Goal: Book appointment/travel/reservation

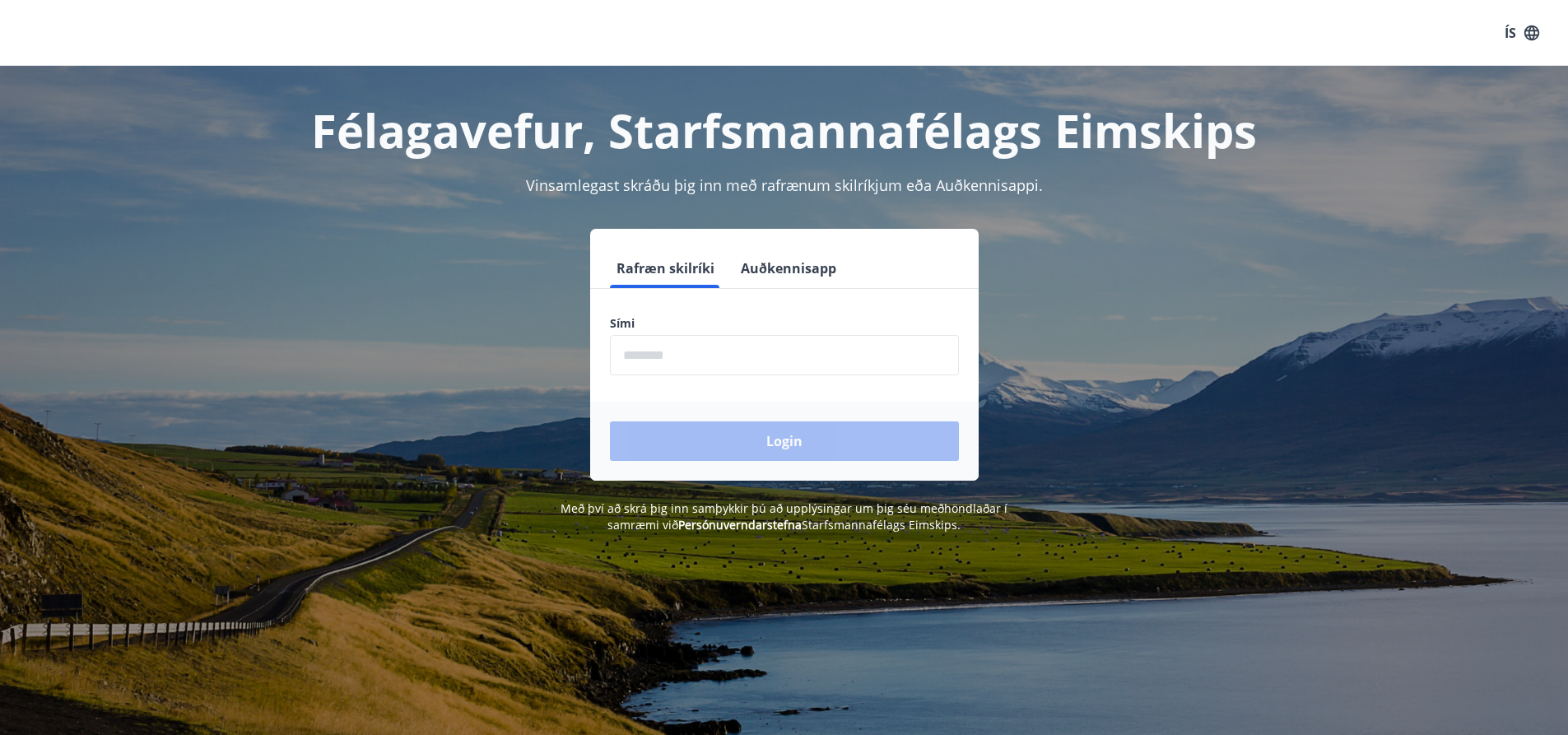
click at [725, 355] on input "phone" at bounding box center [784, 355] width 349 height 40
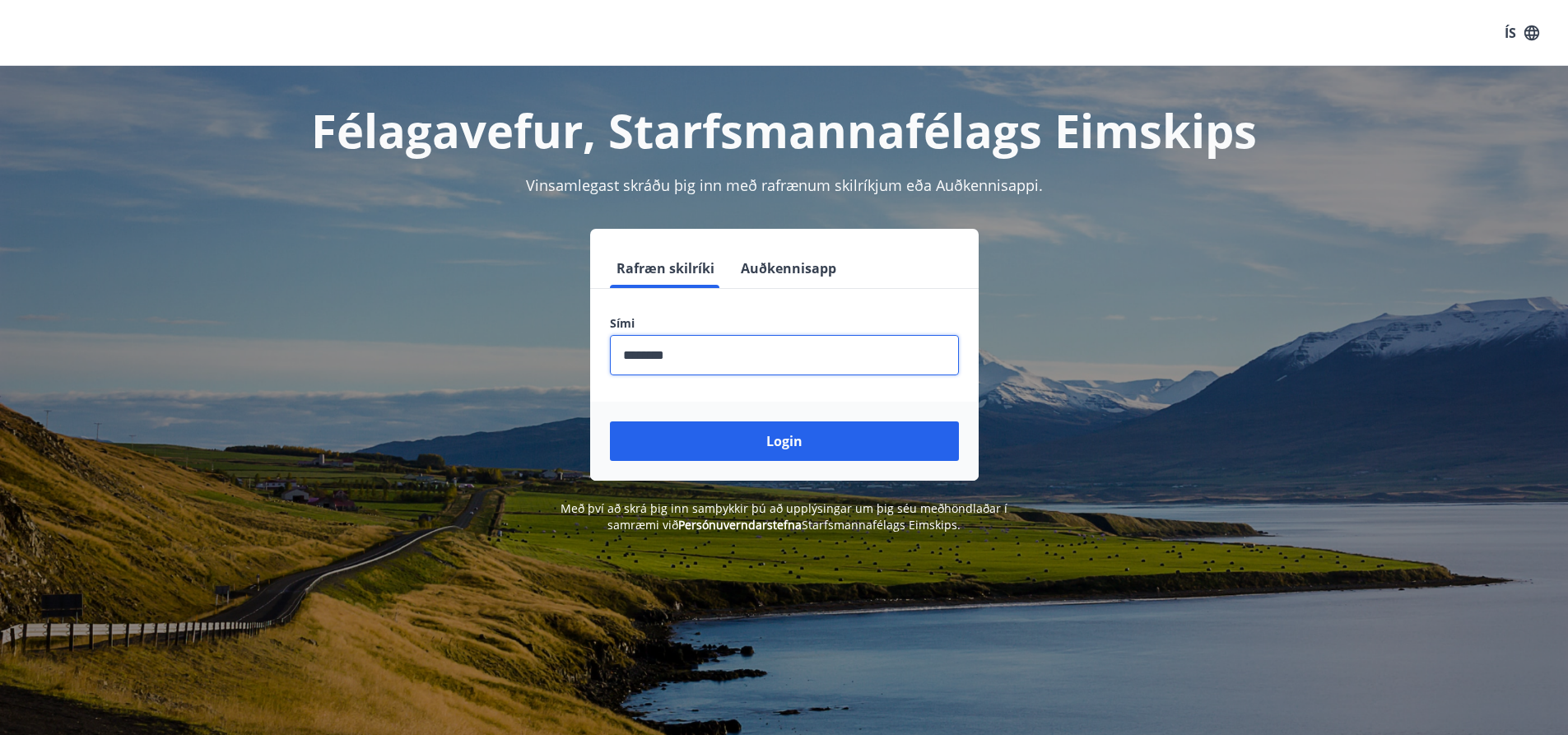
type input "********"
click at [609, 422] on button "Login" at bounding box center [784, 441] width 349 height 39
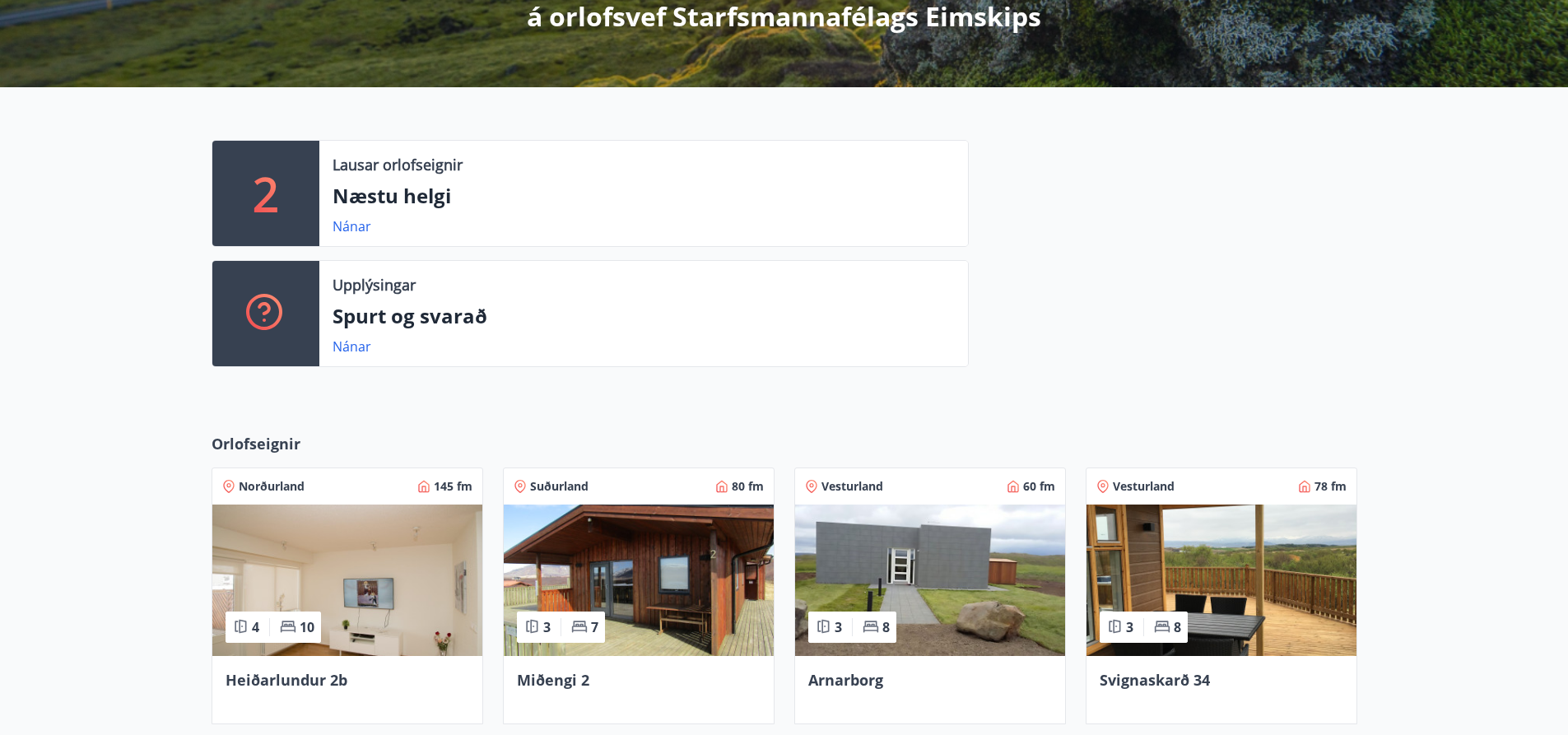
scroll to position [329, 0]
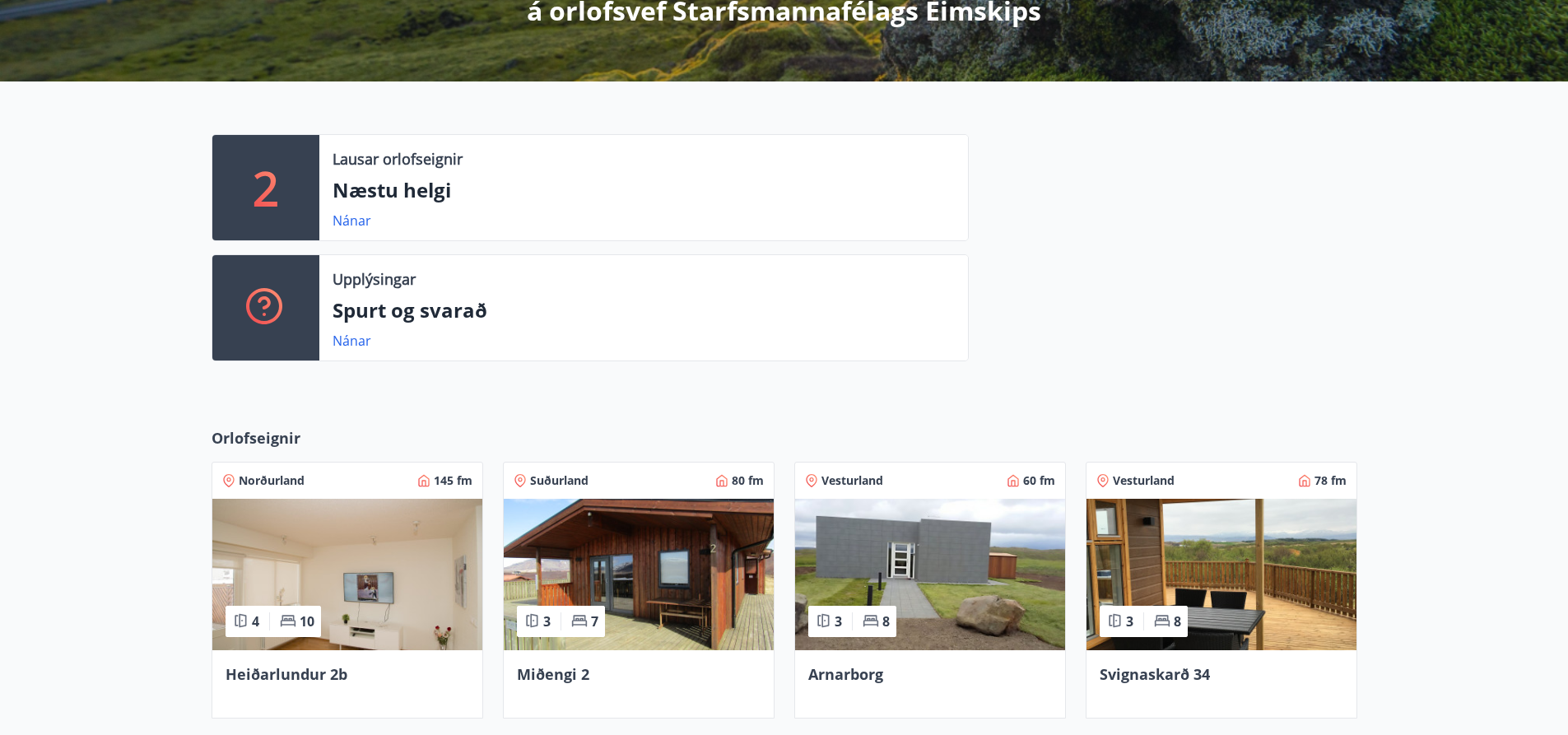
click at [901, 533] on img at bounding box center [929, 574] width 270 height 151
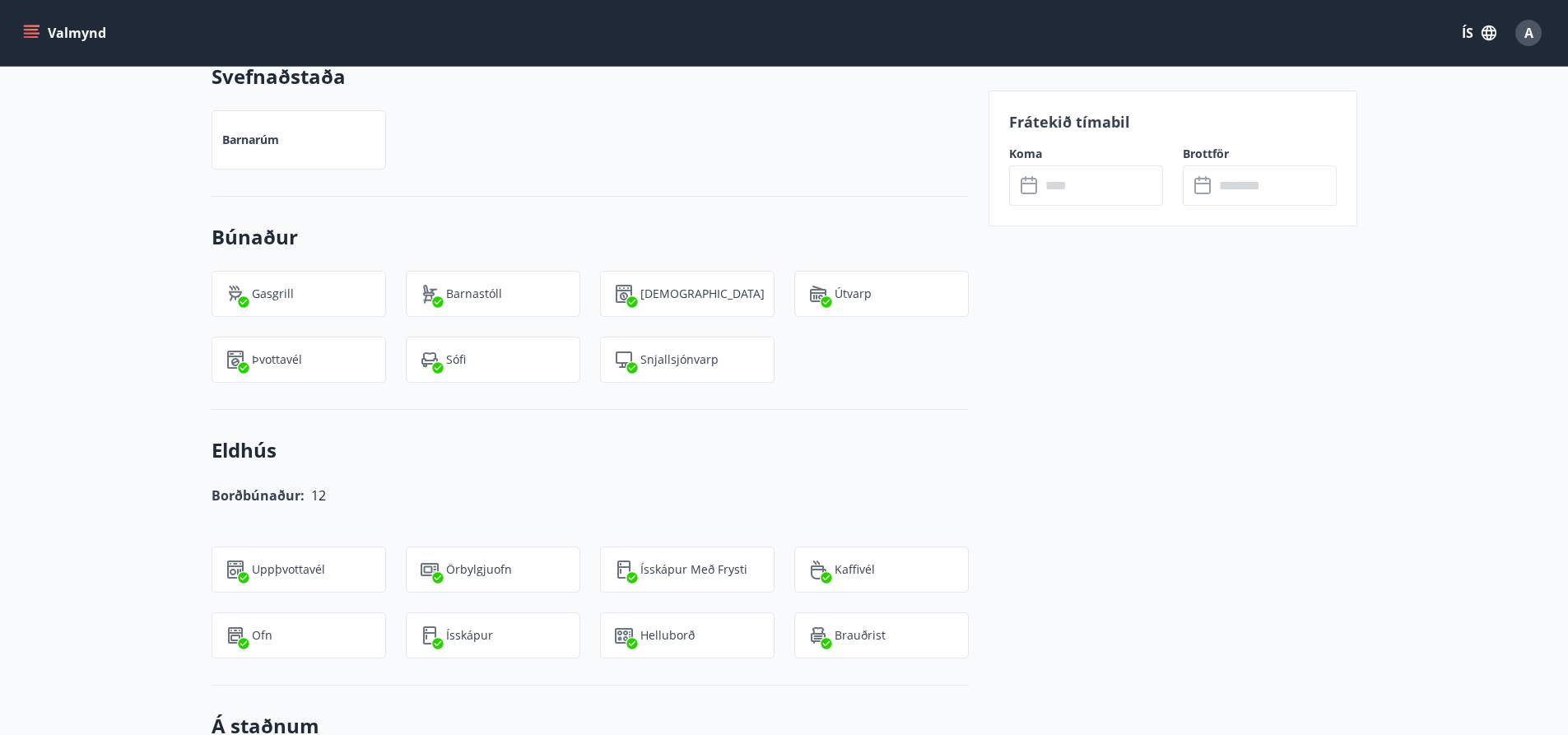
scroll to position [1234, 0]
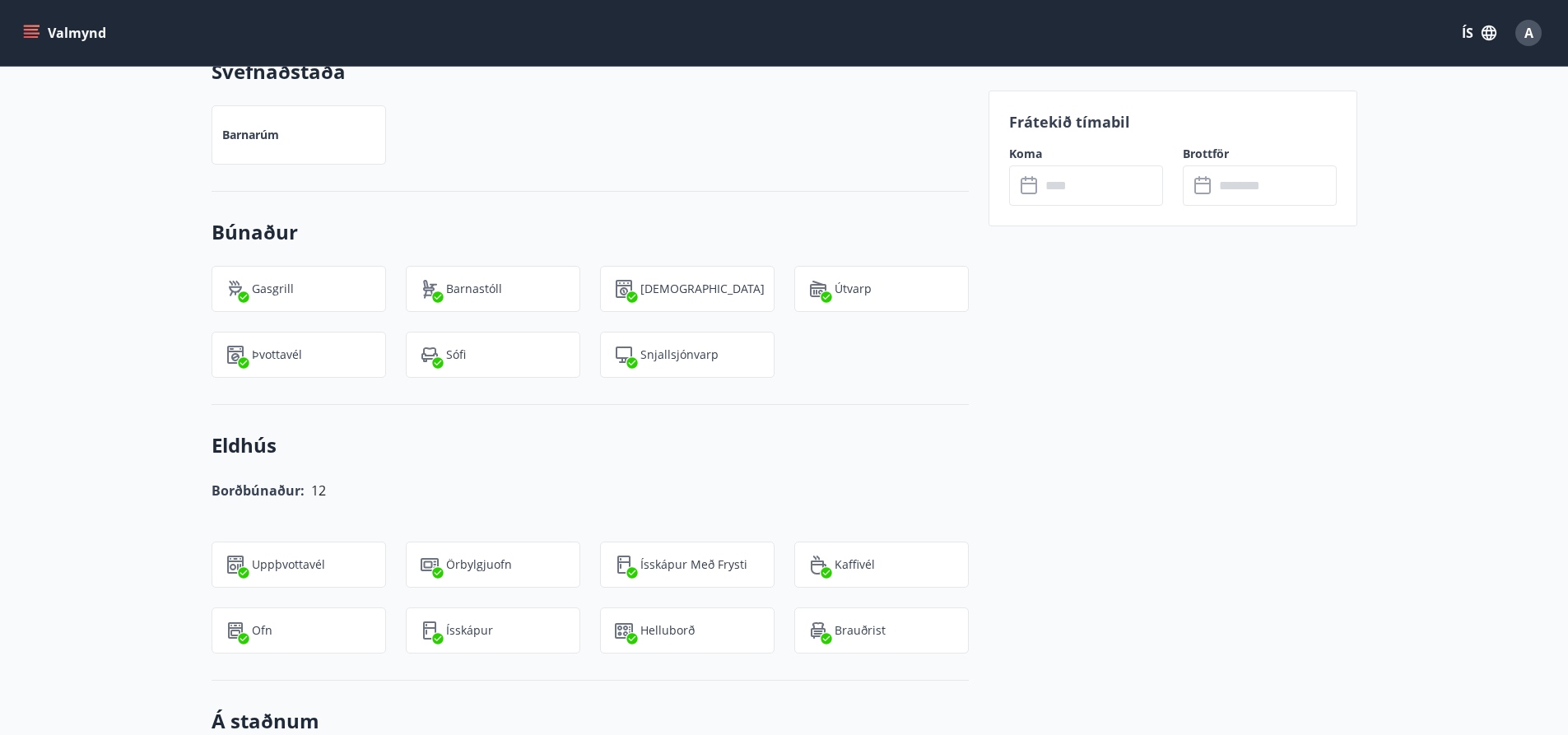
click at [82, 333] on div "+6 Myndir Upplýsingar Í húsinu eru 3 svefnherbergi, tvö með hjónarúmi og eitt m…" at bounding box center [784, 543] width 1568 height 2568
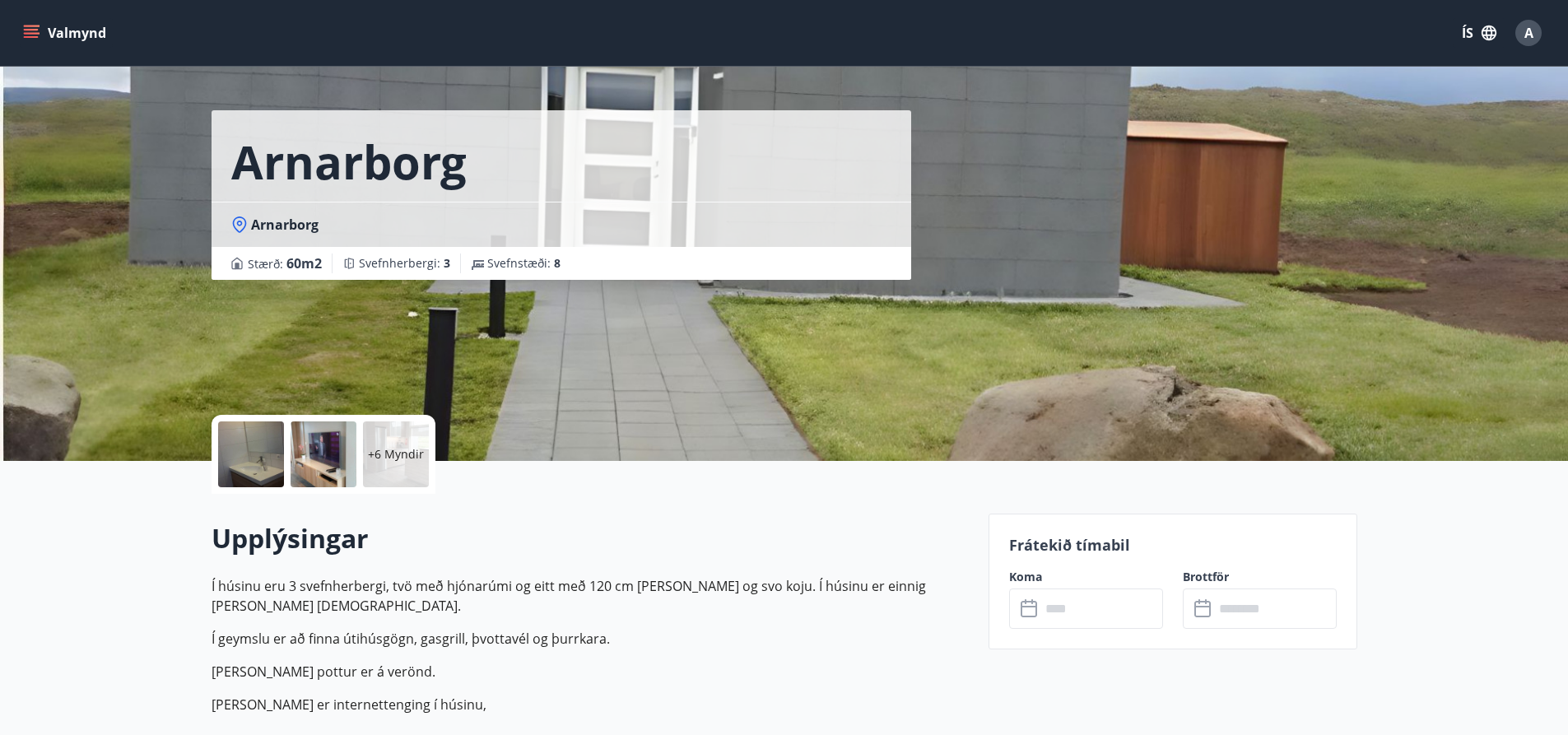
scroll to position [0, 0]
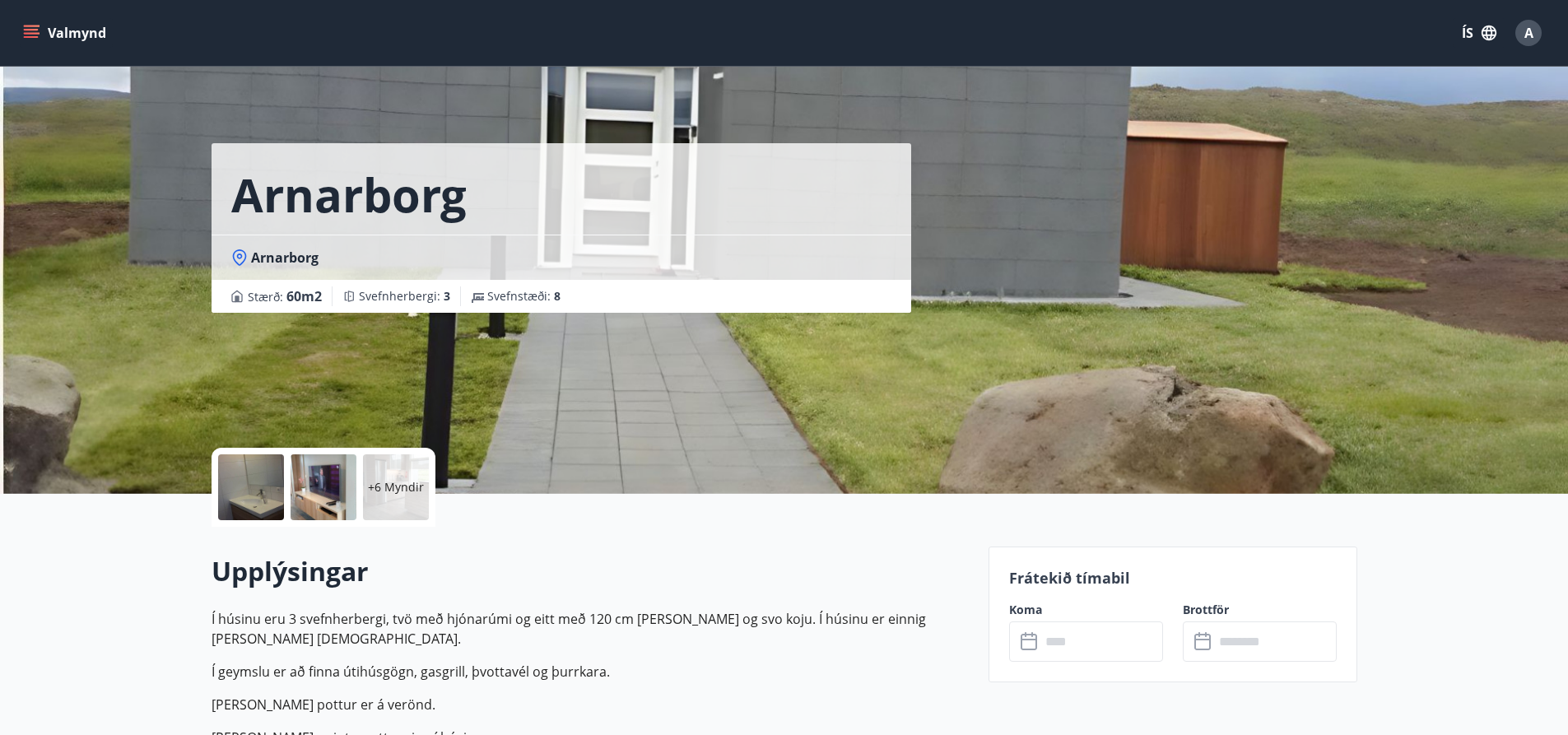
click at [846, 374] on div "Arnarborg Arnarborg Stærð : 60 m2 Svefnherbergi : 3 Svefnstæði : 8" at bounding box center [593, 247] width 763 height 494
click at [29, 36] on icon "menu" at bounding box center [31, 33] width 16 height 16
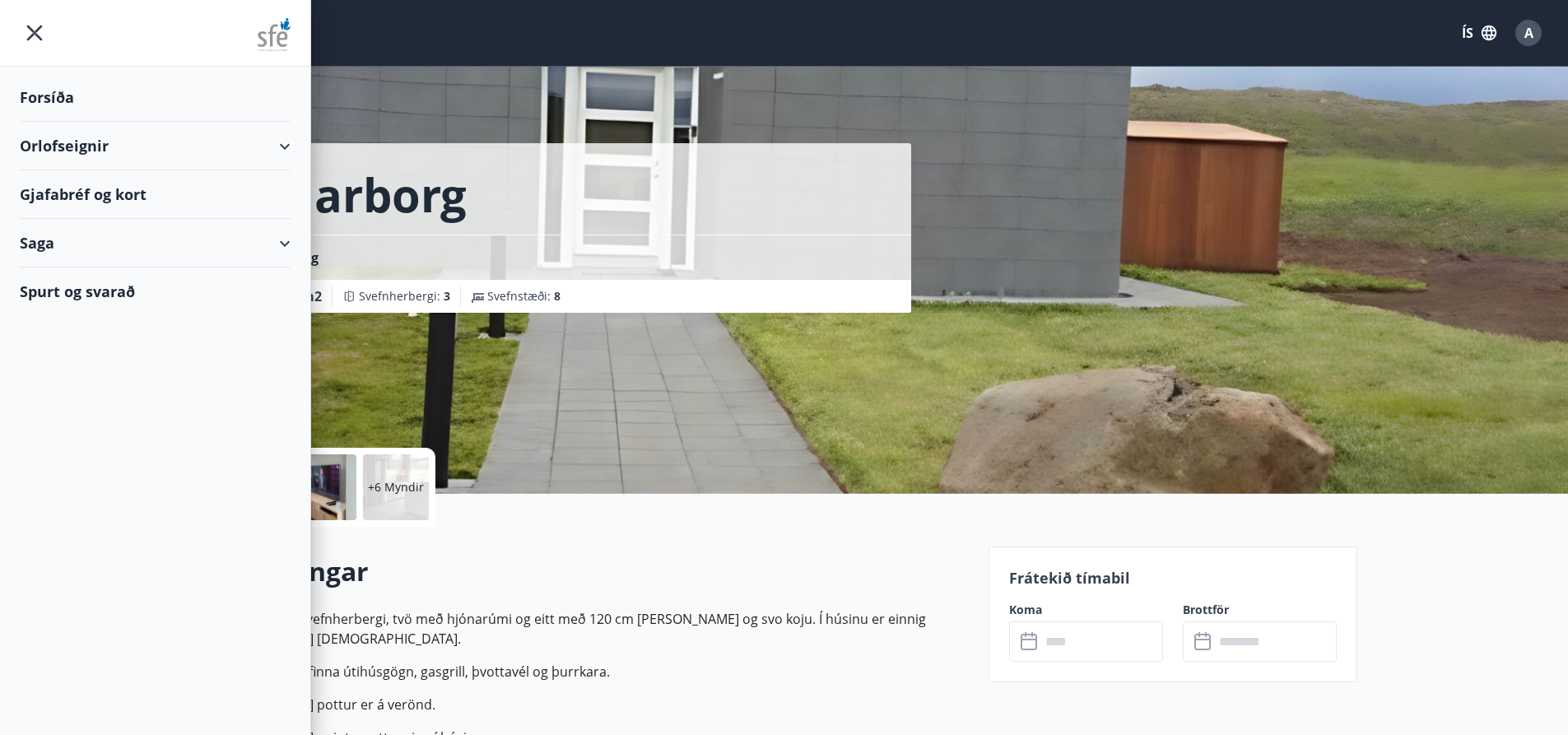
click at [52, 99] on div "Forsíða" at bounding box center [155, 97] width 270 height 49
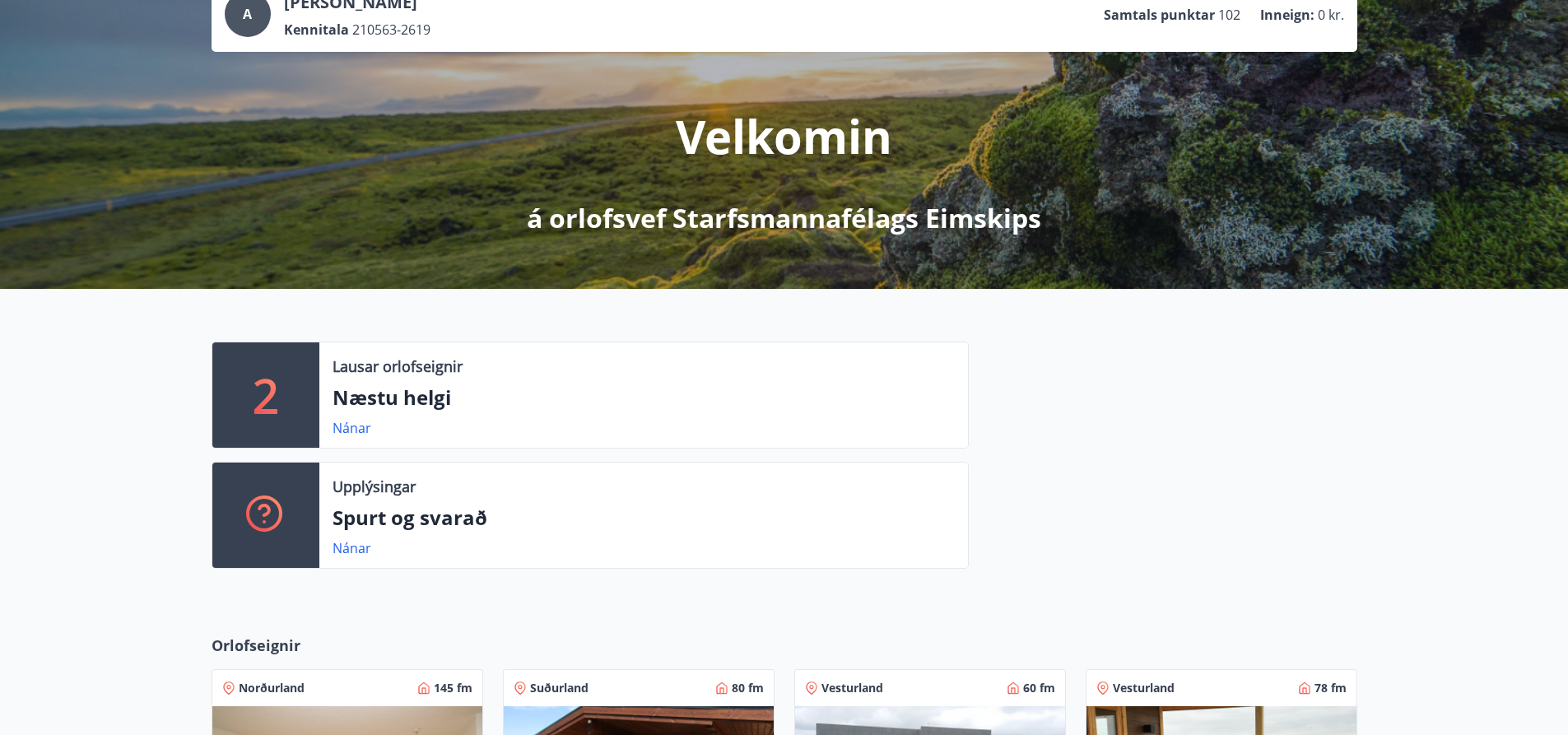
scroll to position [109, 0]
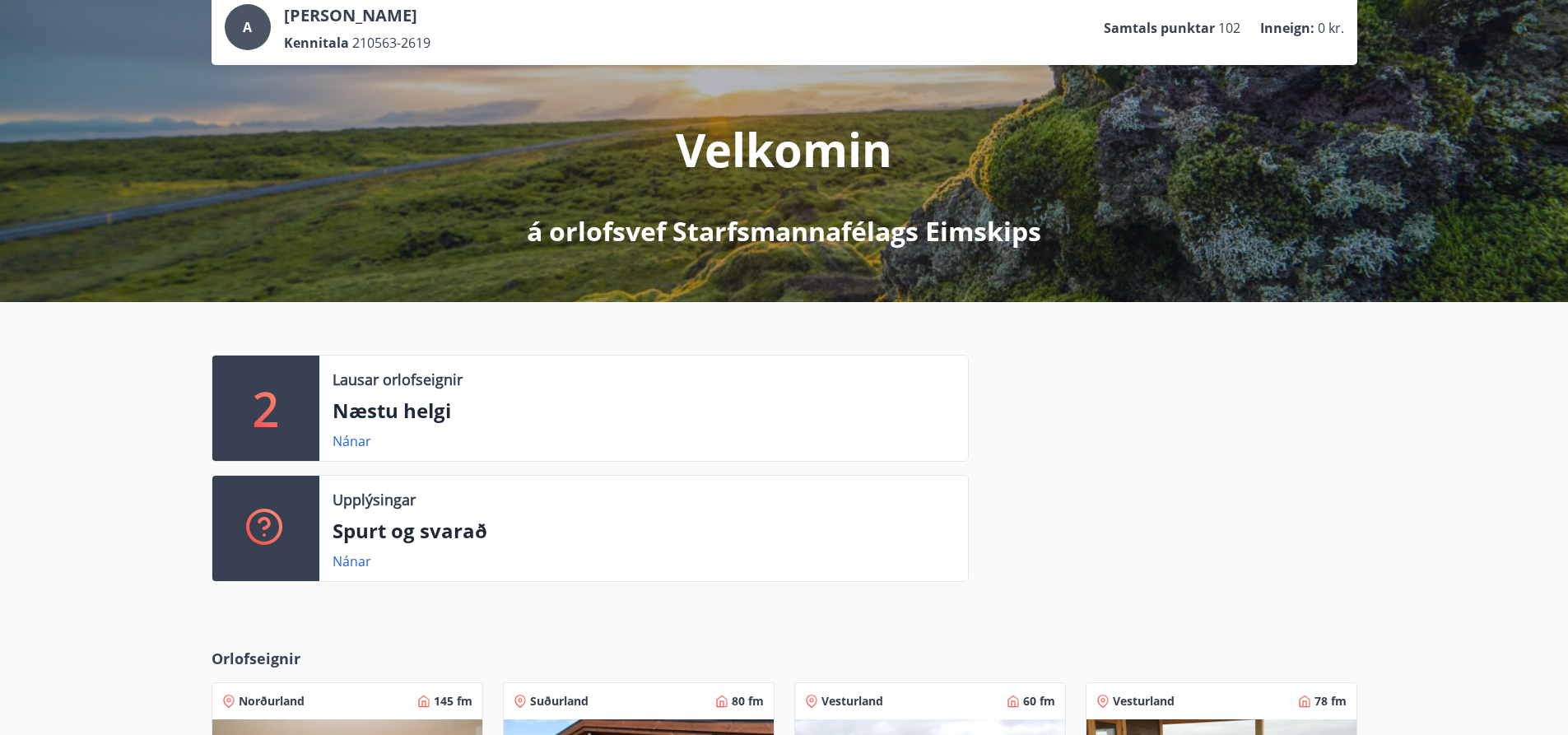
click at [815, 438] on div "Nánar" at bounding box center [643, 442] width 622 height 20
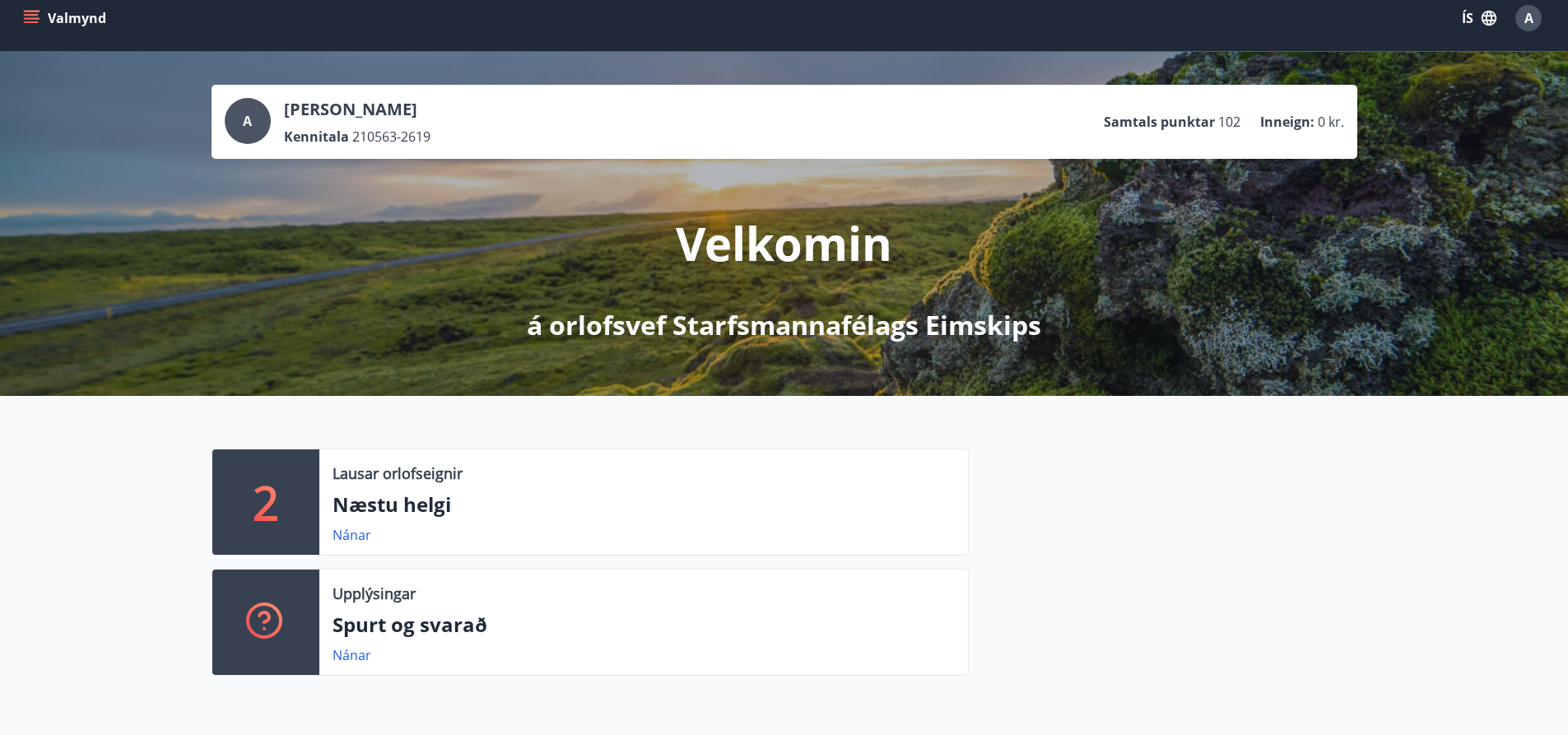
scroll to position [0, 0]
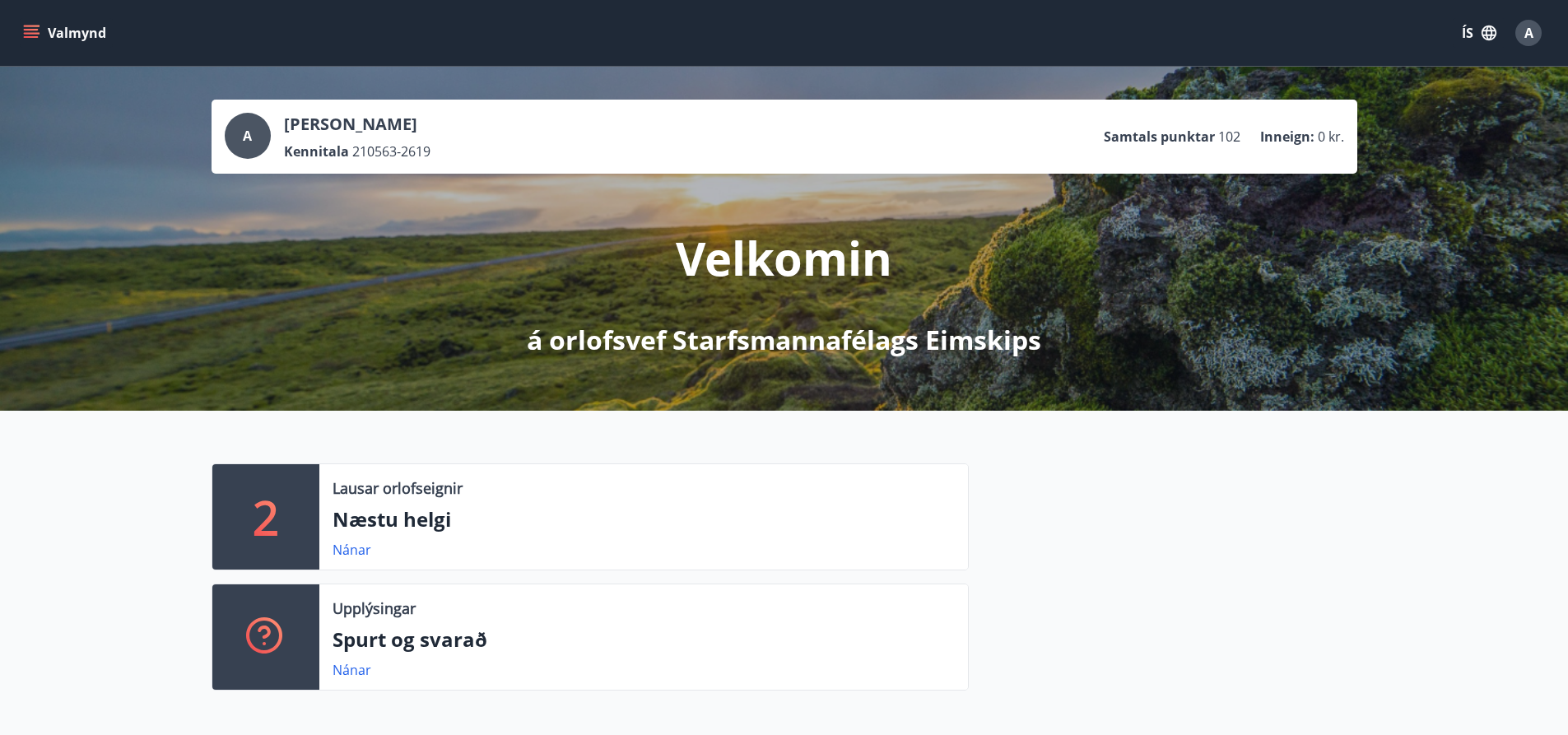
click at [27, 26] on icon "menu" at bounding box center [33, 27] width 18 height 2
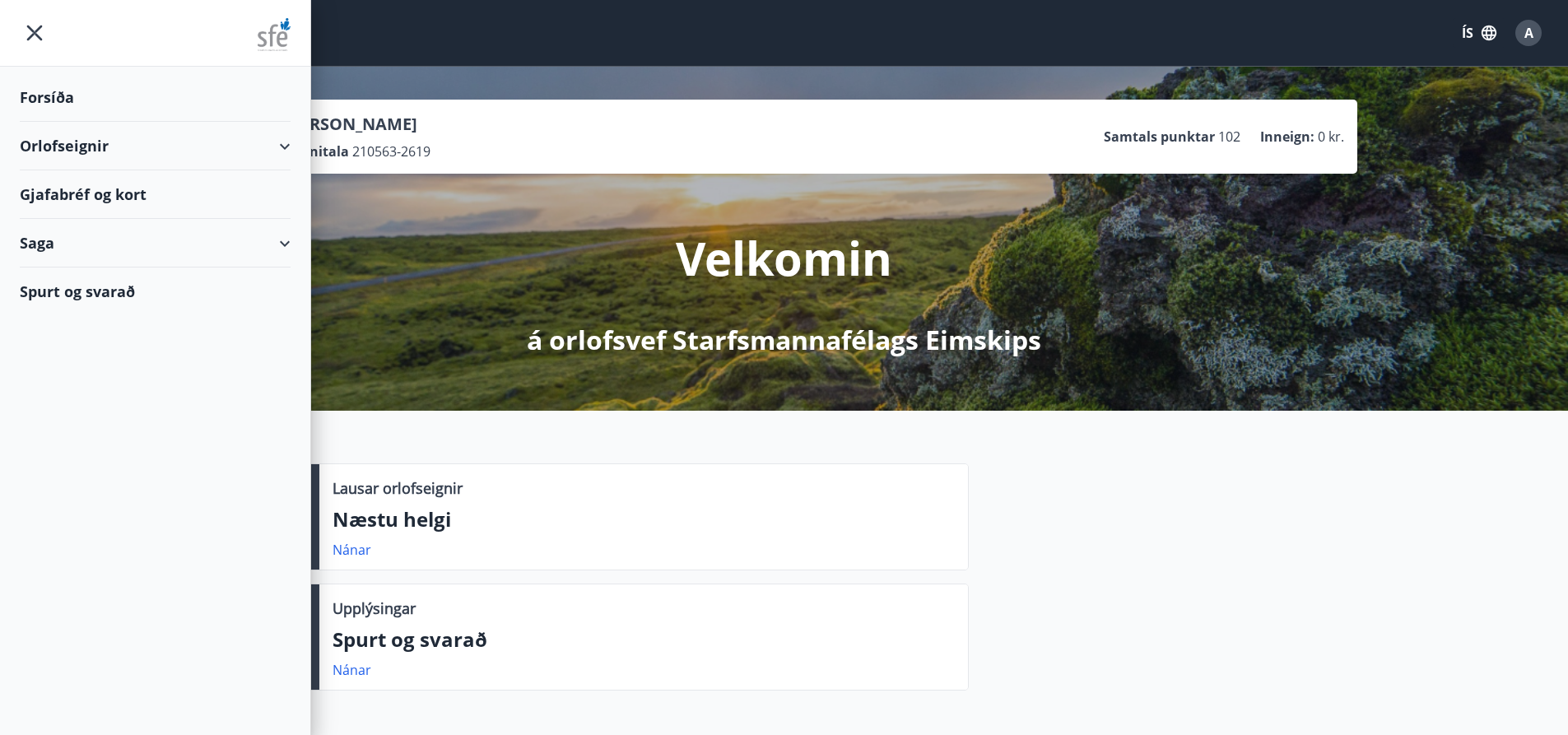
click at [42, 101] on div "Forsíða" at bounding box center [155, 97] width 270 height 49
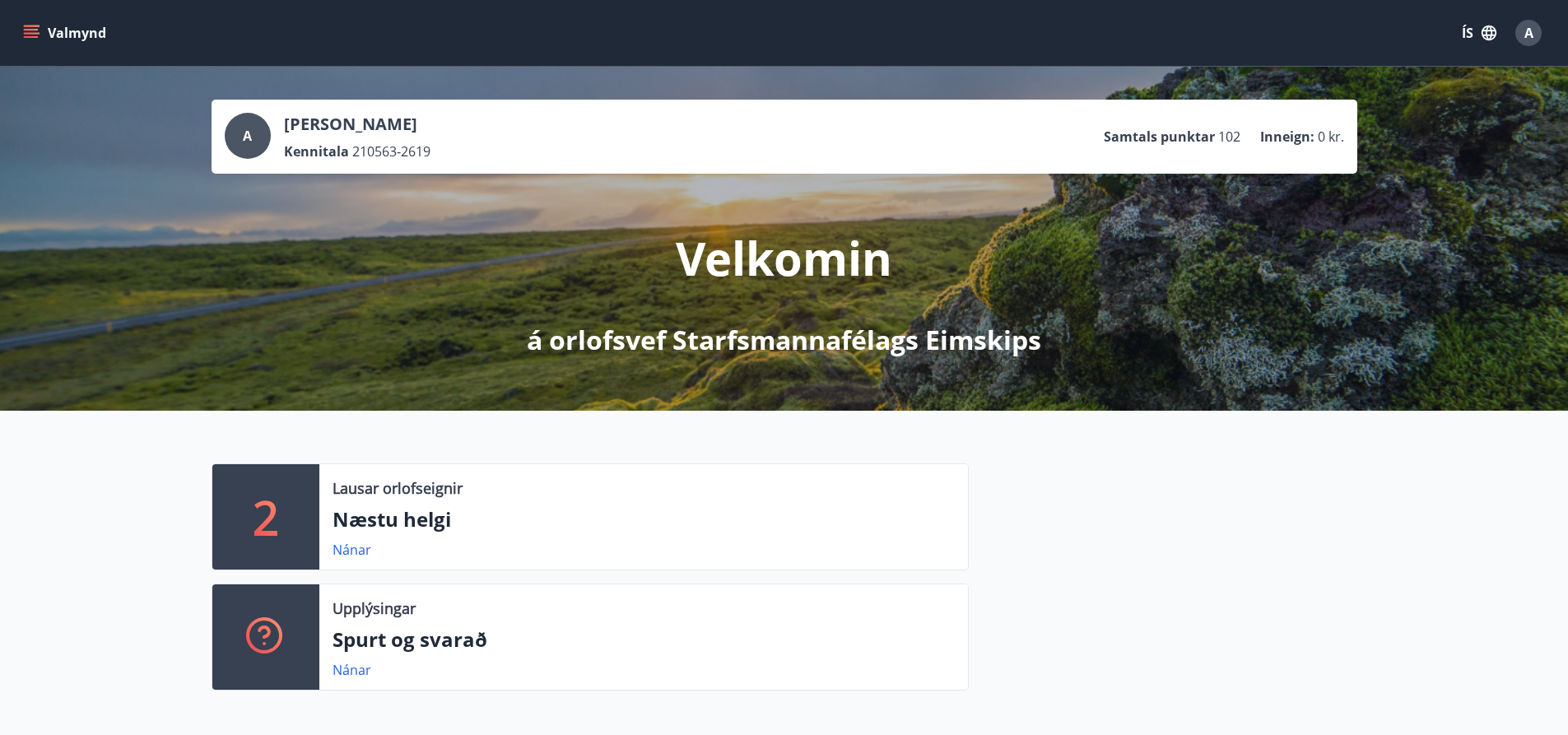
click at [32, 24] on button "Valmynd" at bounding box center [66, 33] width 93 height 29
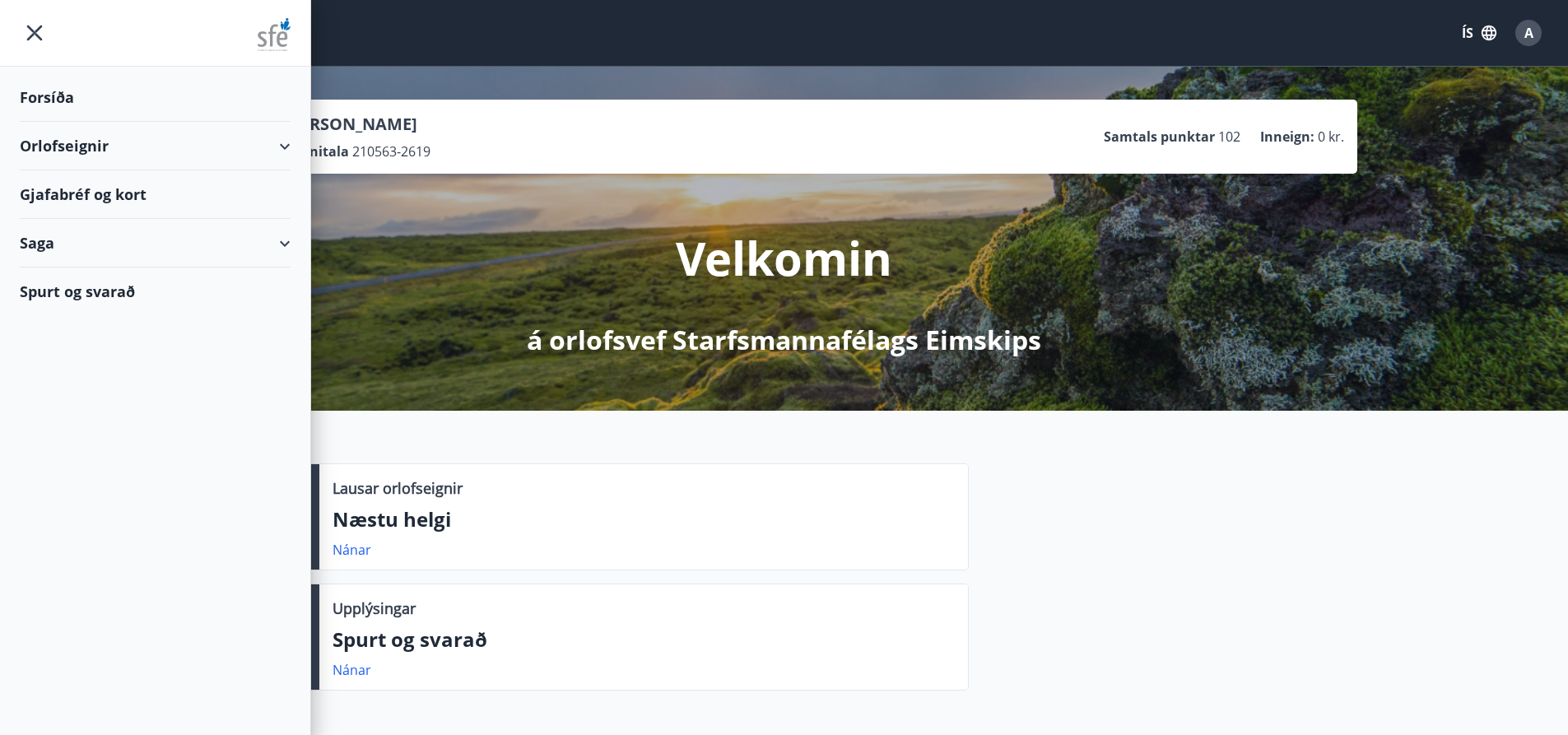
click at [62, 200] on div "Gjafabréf og kort" at bounding box center [155, 194] width 270 height 49
click at [87, 196] on div "Gjafabréf og kort" at bounding box center [155, 194] width 270 height 49
click at [46, 236] on div "Saga" at bounding box center [155, 243] width 270 height 49
click at [68, 326] on div "Umsóknir" at bounding box center [155, 320] width 245 height 35
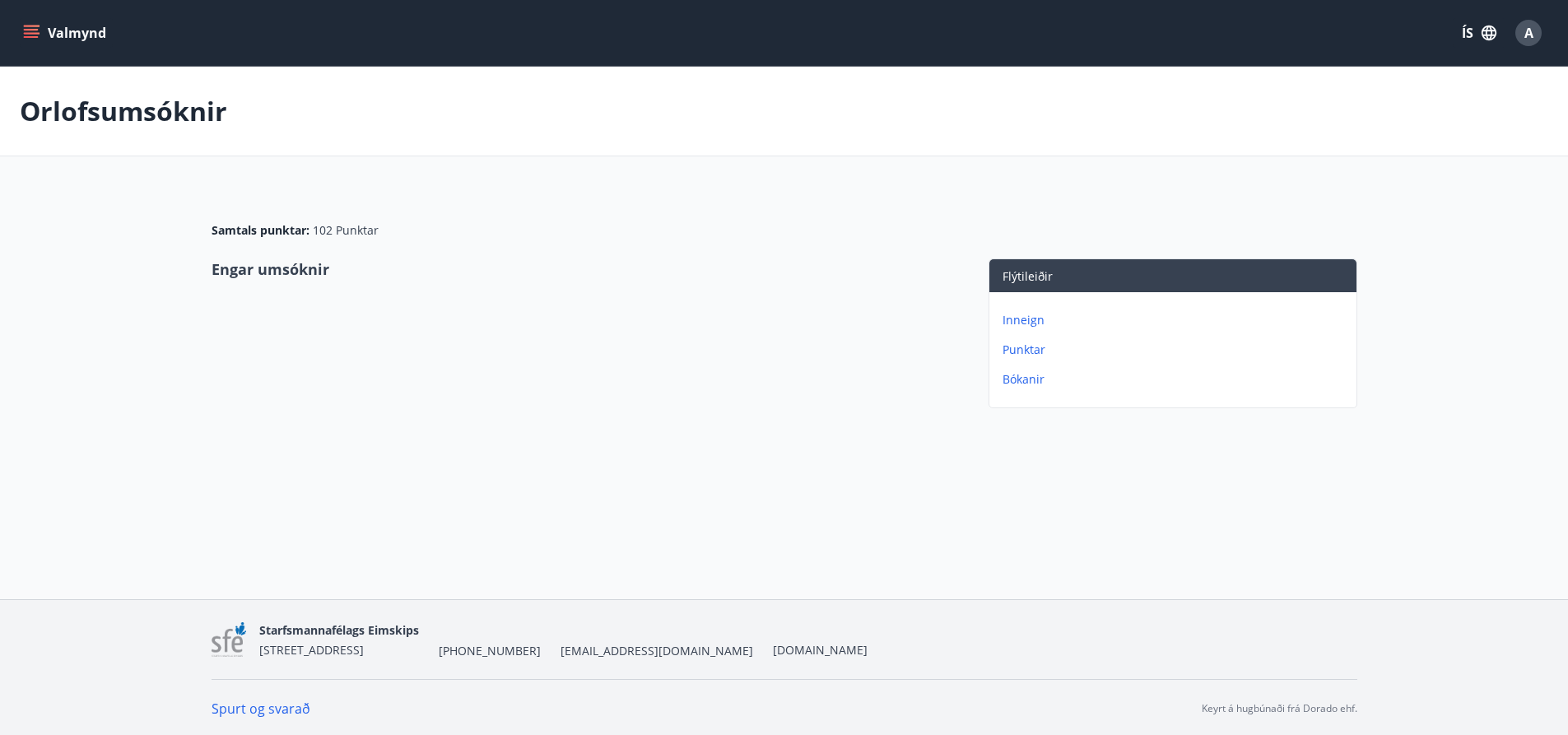
scroll to position [3, 0]
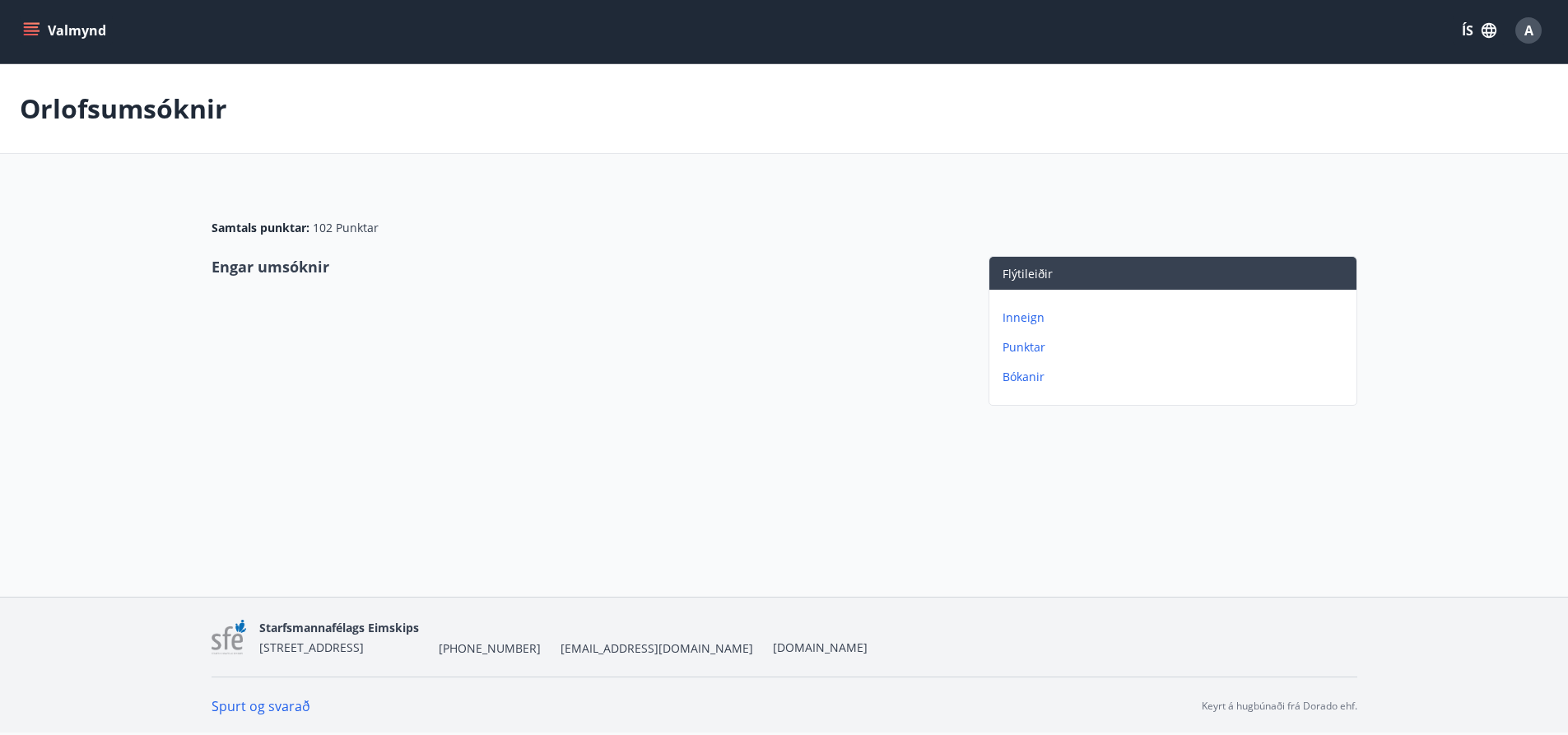
click at [1014, 372] on p "Bókanir" at bounding box center [1176, 377] width 347 height 16
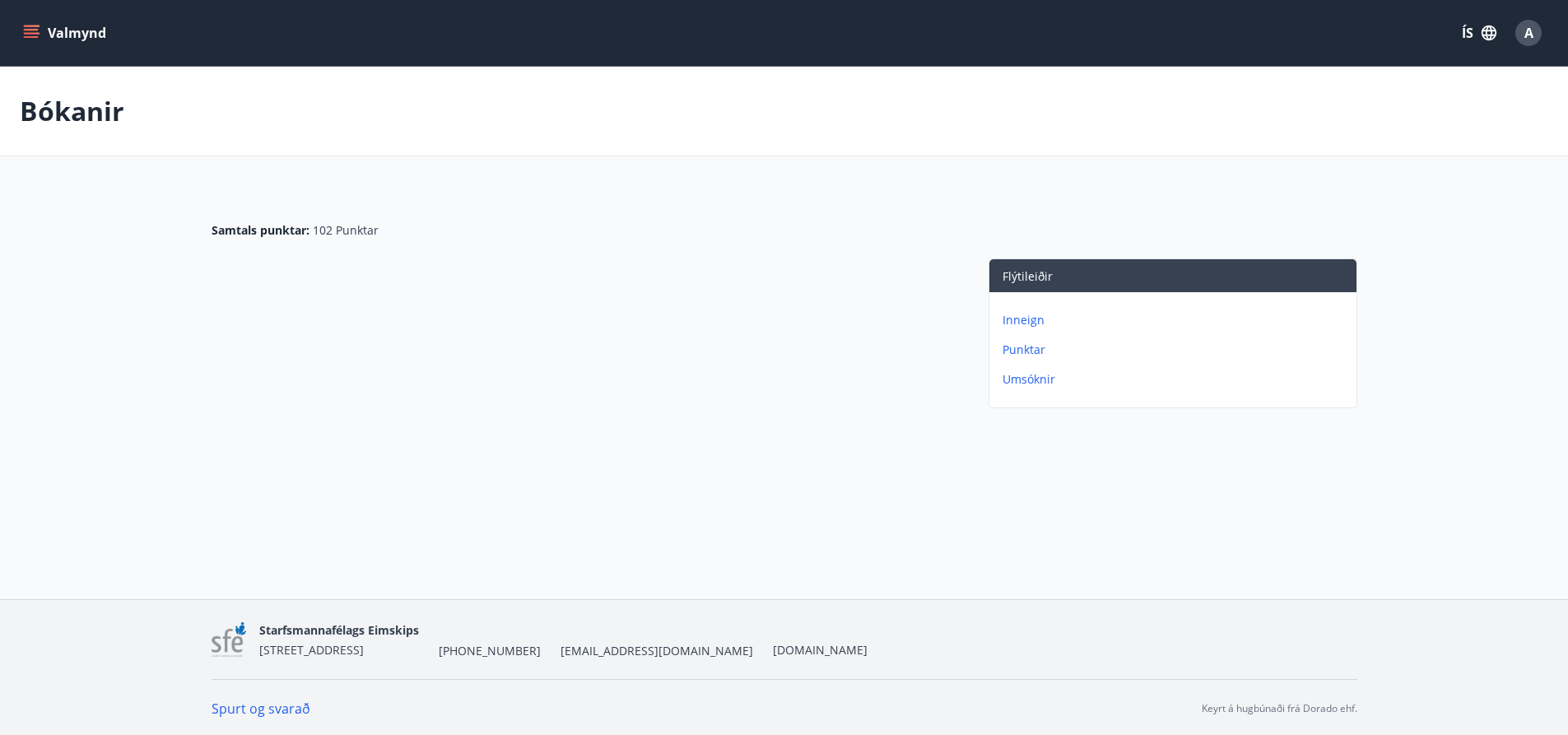
scroll to position [3, 0]
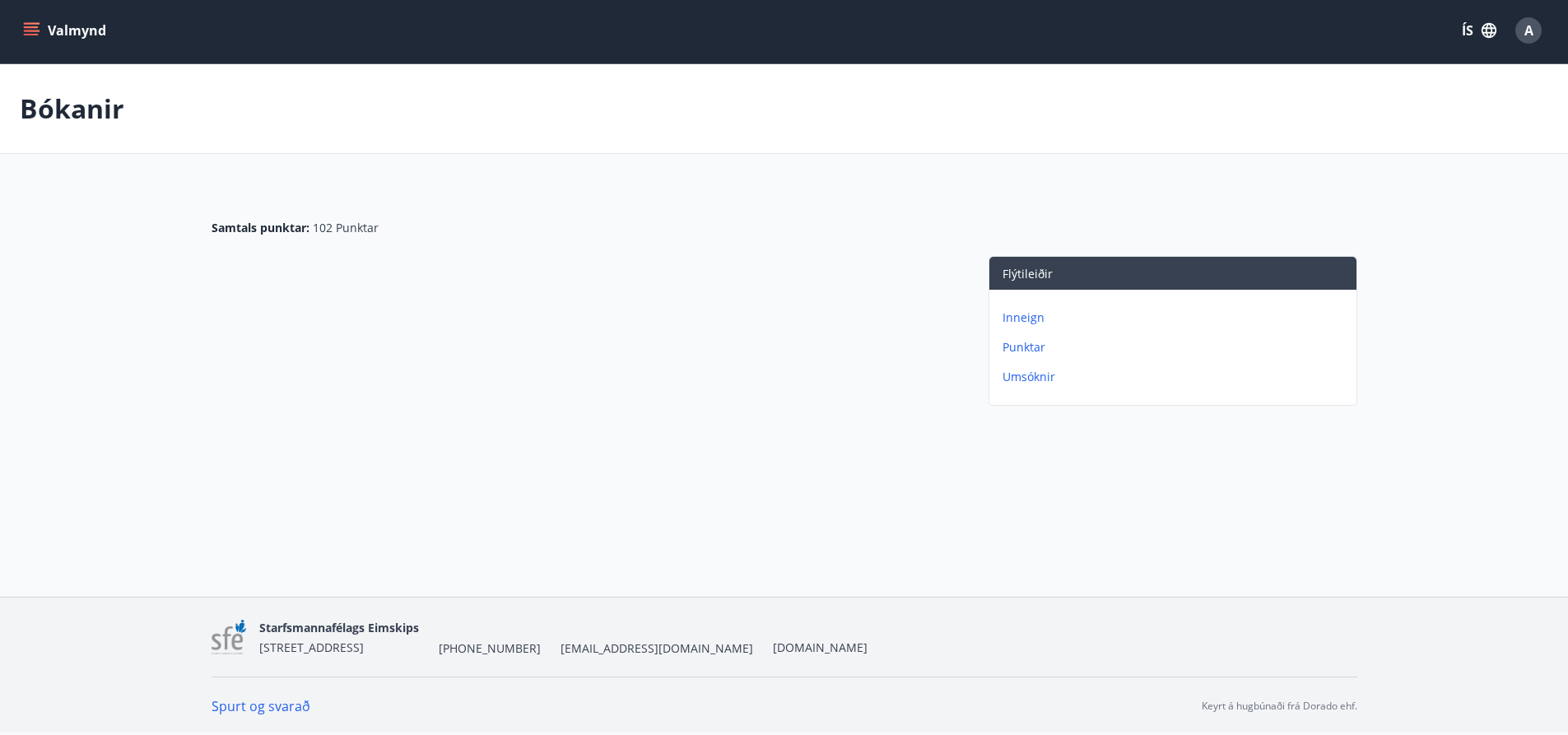
click at [1026, 344] on p "Punktar" at bounding box center [1176, 347] width 347 height 16
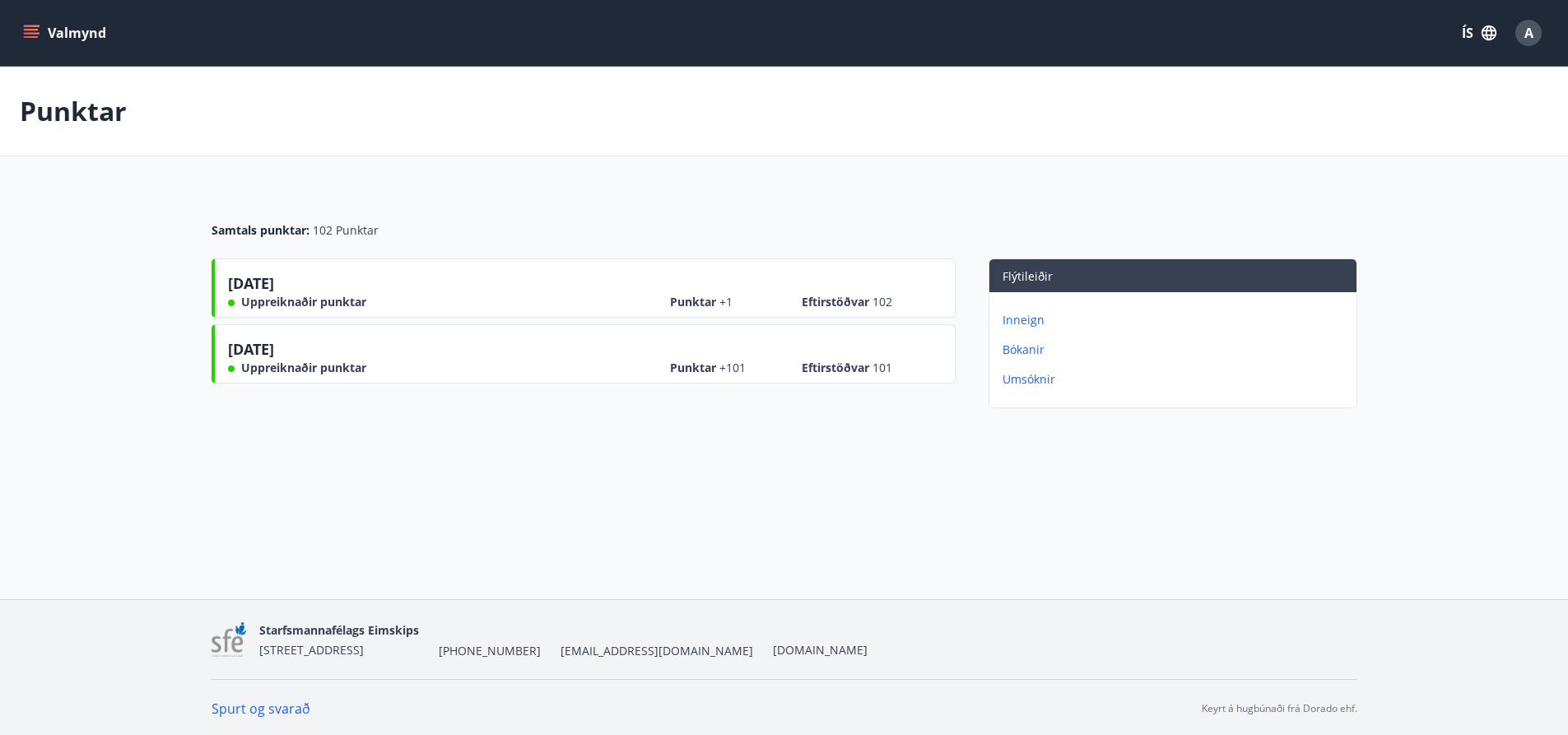
click at [1012, 319] on p "Inneign" at bounding box center [1176, 320] width 347 height 16
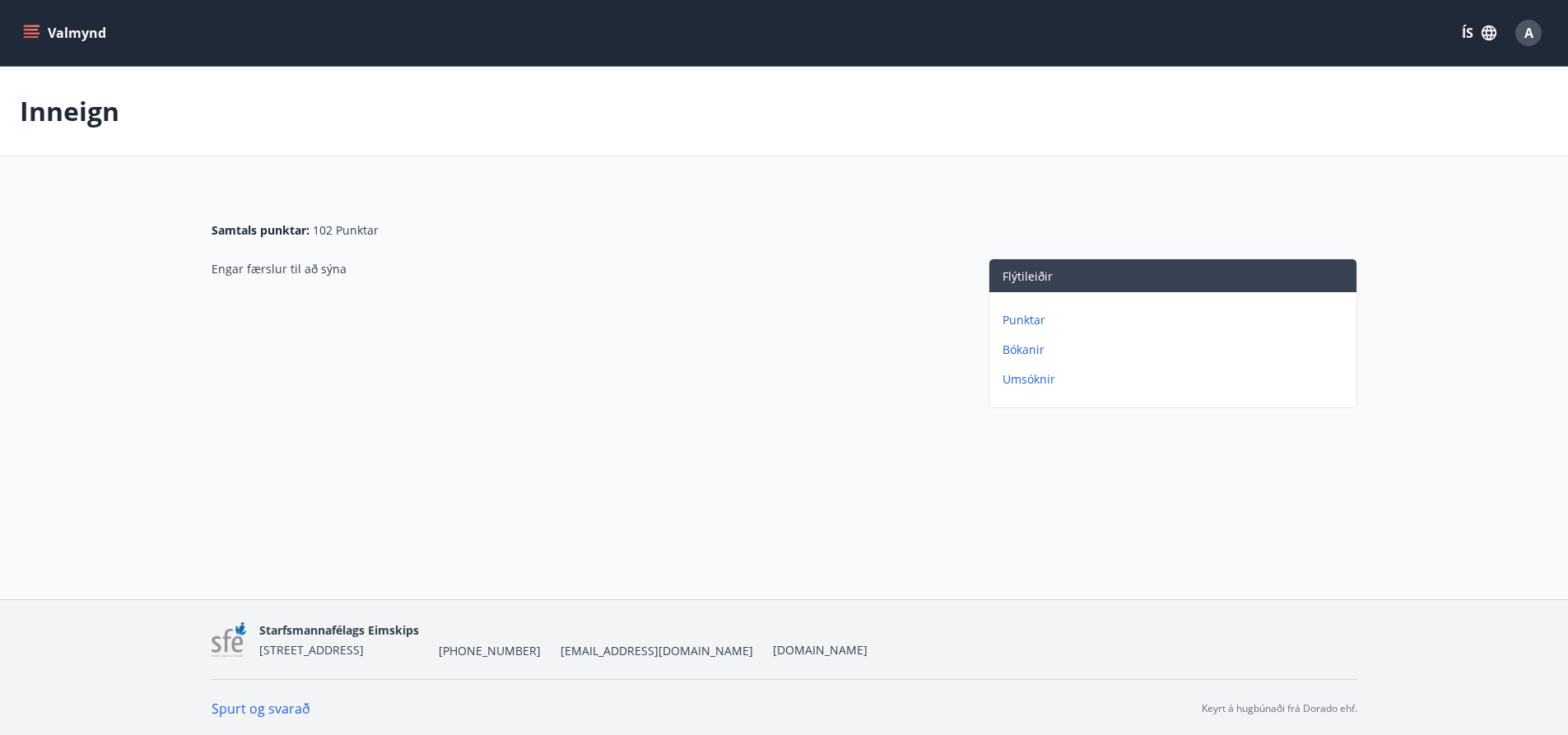
click at [114, 115] on p "Inneign" at bounding box center [70, 111] width 100 height 37
click at [37, 25] on icon "menu" at bounding box center [31, 33] width 16 height 16
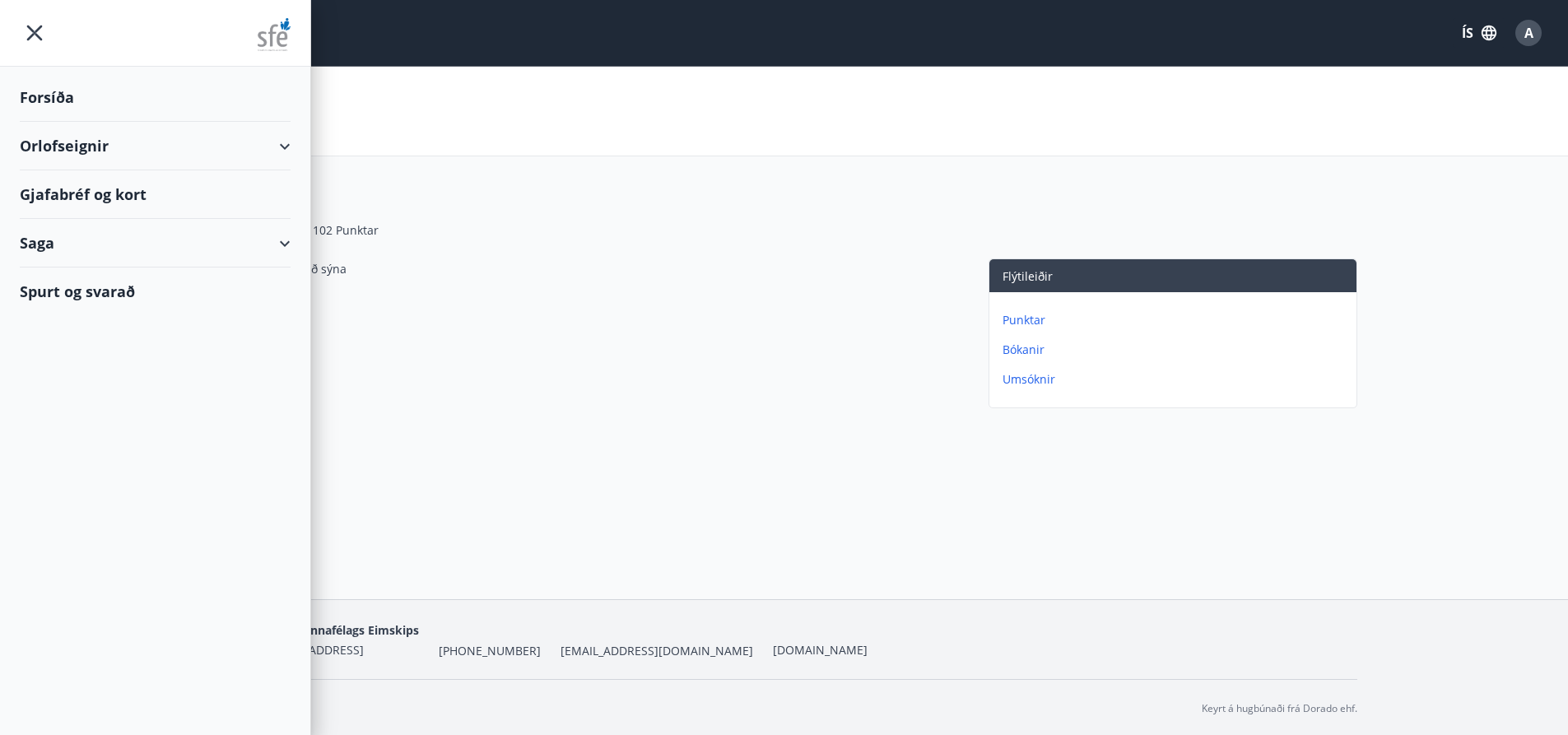
click at [283, 241] on div "Saga" at bounding box center [155, 243] width 270 height 49
click at [286, 239] on div "Saga" at bounding box center [155, 243] width 270 height 49
click at [57, 92] on div "Forsíða" at bounding box center [155, 97] width 270 height 49
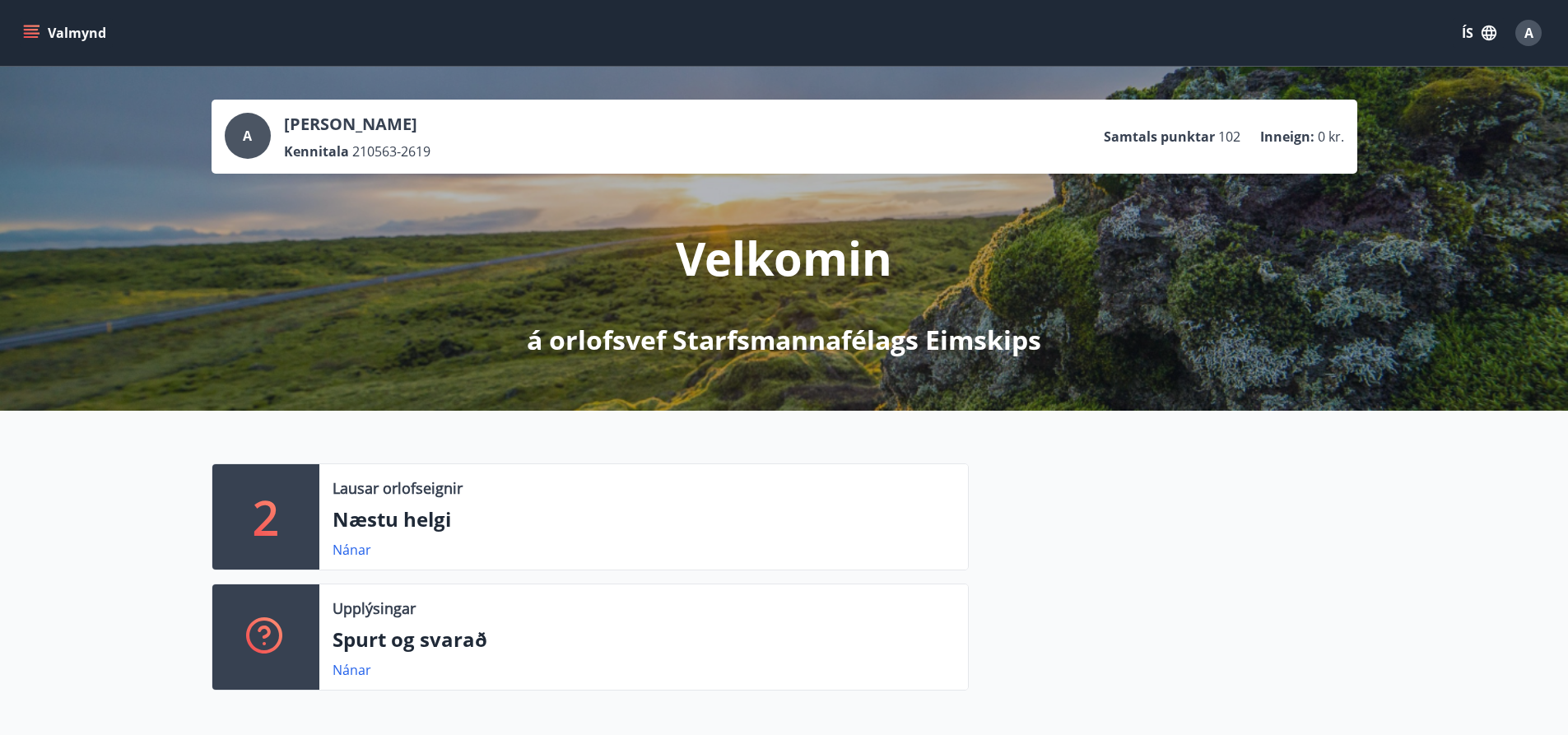
click at [39, 35] on button "Valmynd" at bounding box center [66, 33] width 93 height 29
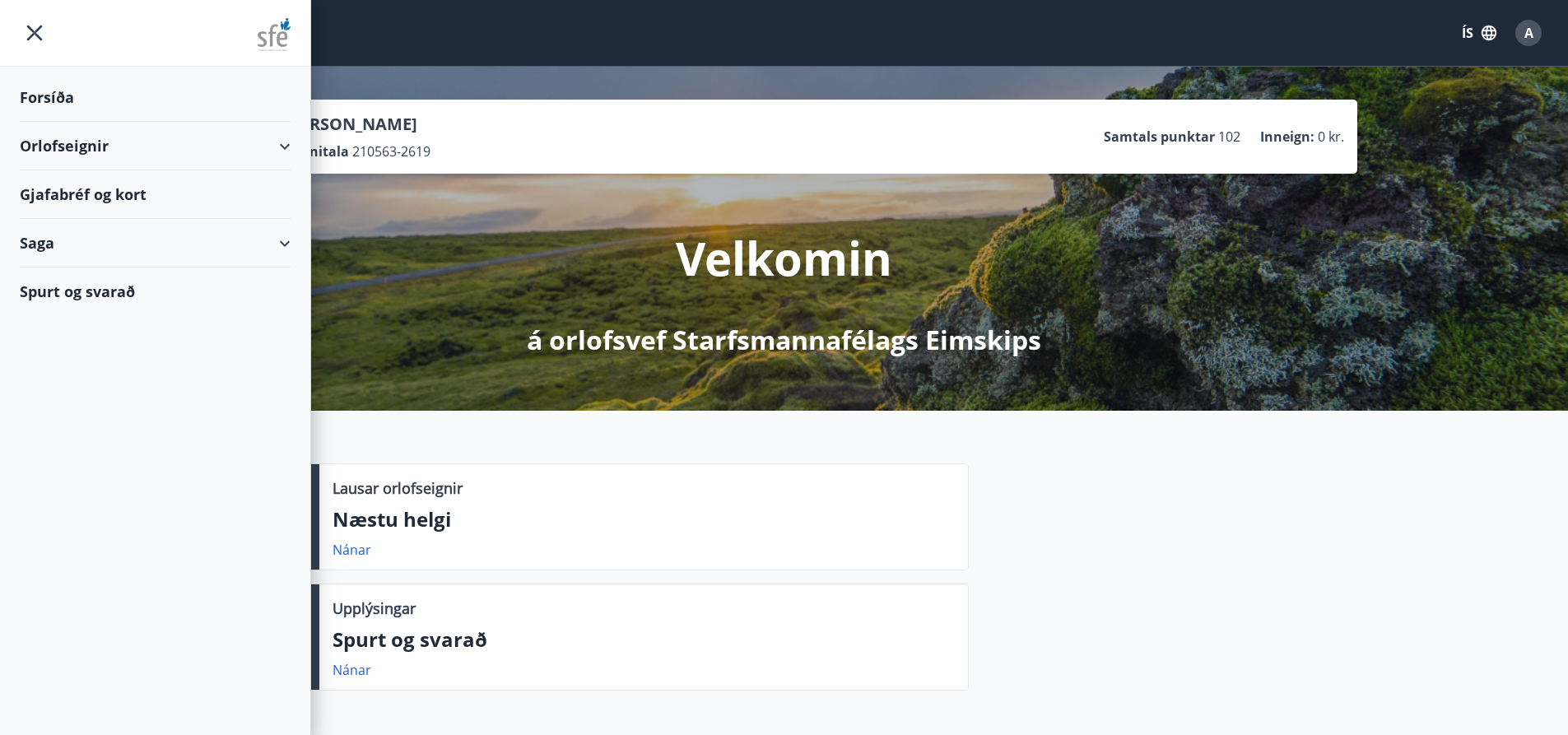
click at [82, 145] on div "Orlofseignir" at bounding box center [155, 146] width 270 height 49
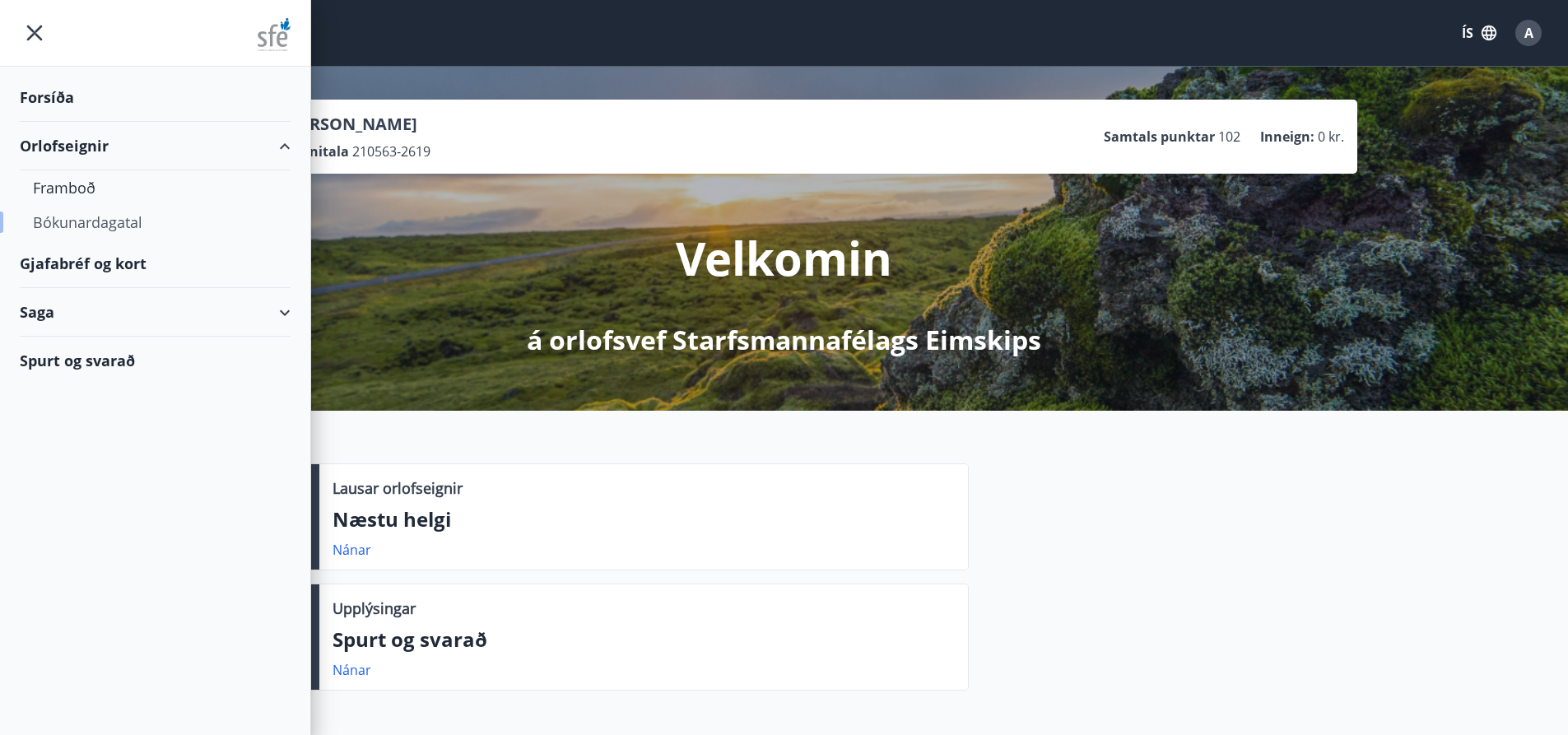
click at [105, 224] on div "Bókunardagatal" at bounding box center [155, 223] width 245 height 35
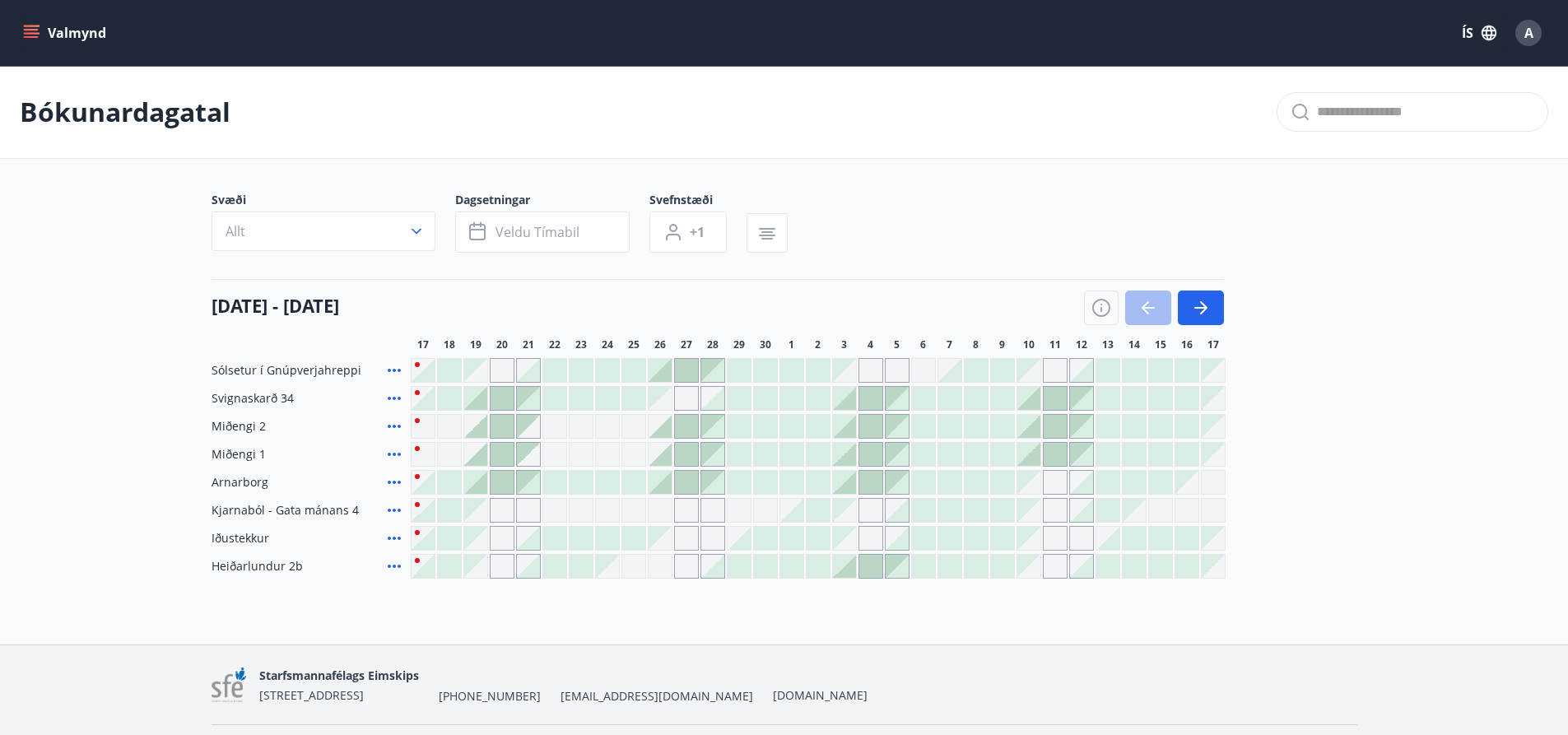
click at [1377, 416] on main "Bókunardagatal Svæði Allt Dagsetningar Veldu tímabil Svefnstæði +1 17 september…" at bounding box center [784, 322] width 1568 height 512
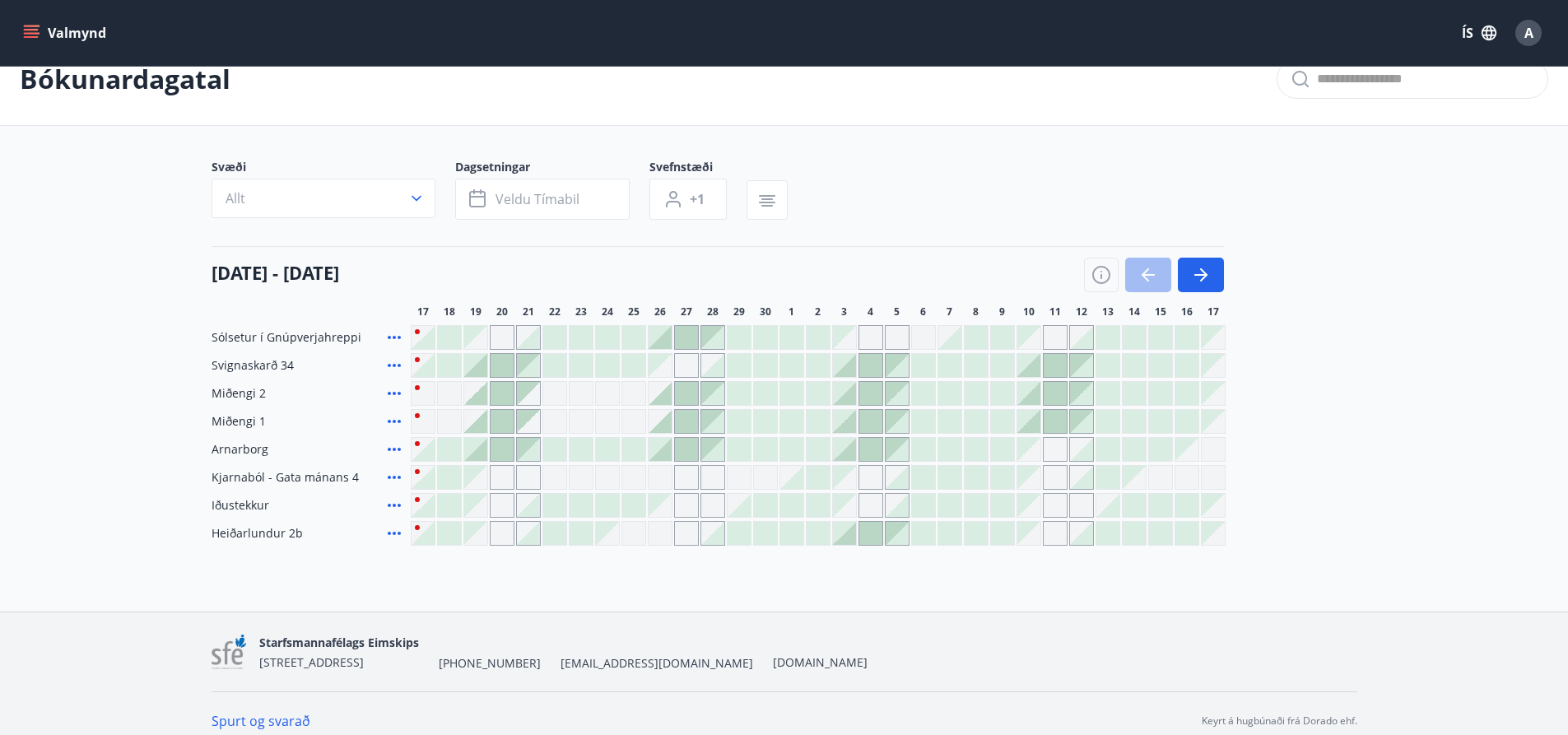
scroll to position [48, 0]
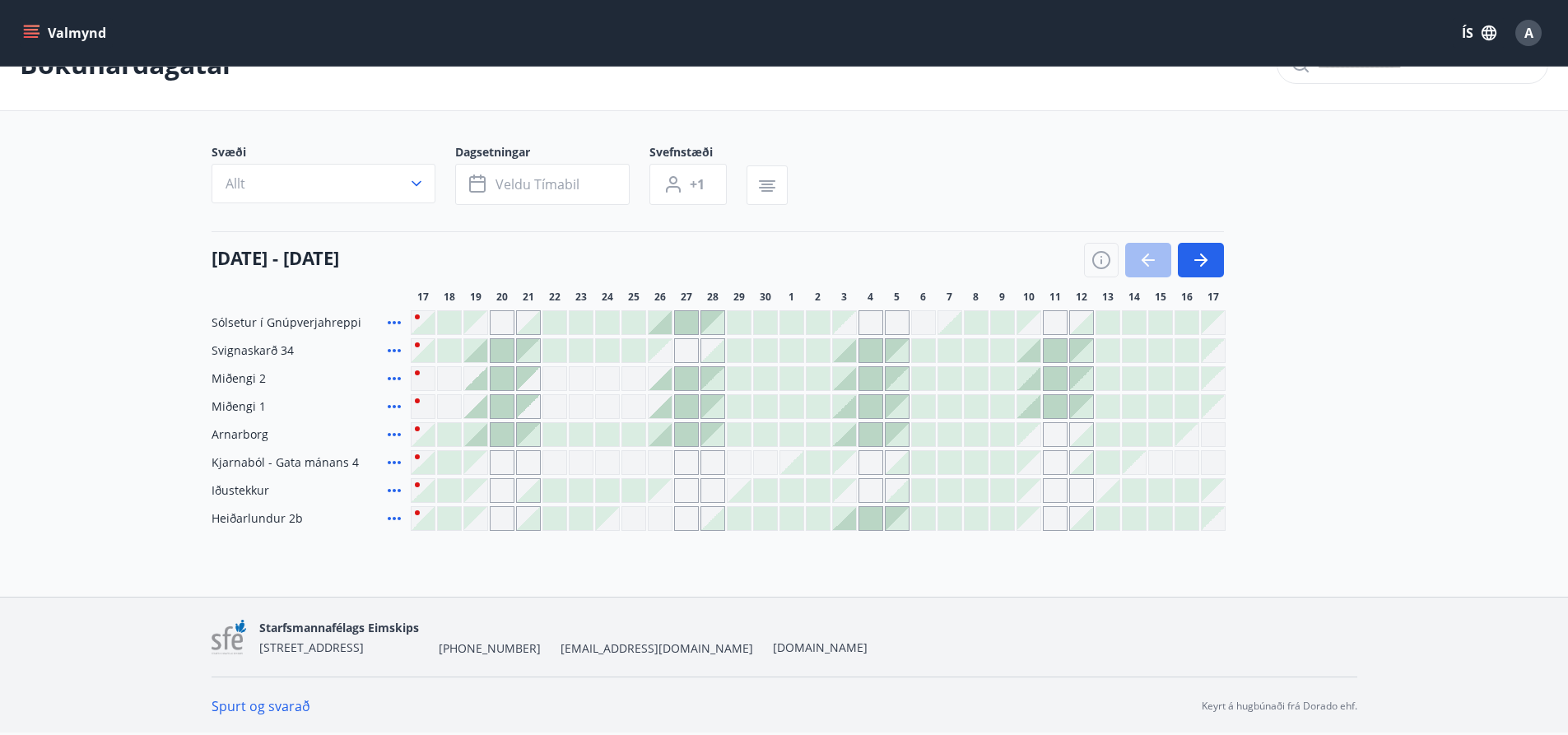
click at [1389, 306] on main "Bókunardagatal Svæði Allt Dagsetningar Veldu tímabil Svefnstæði +1 17 september…" at bounding box center [784, 274] width 1568 height 512
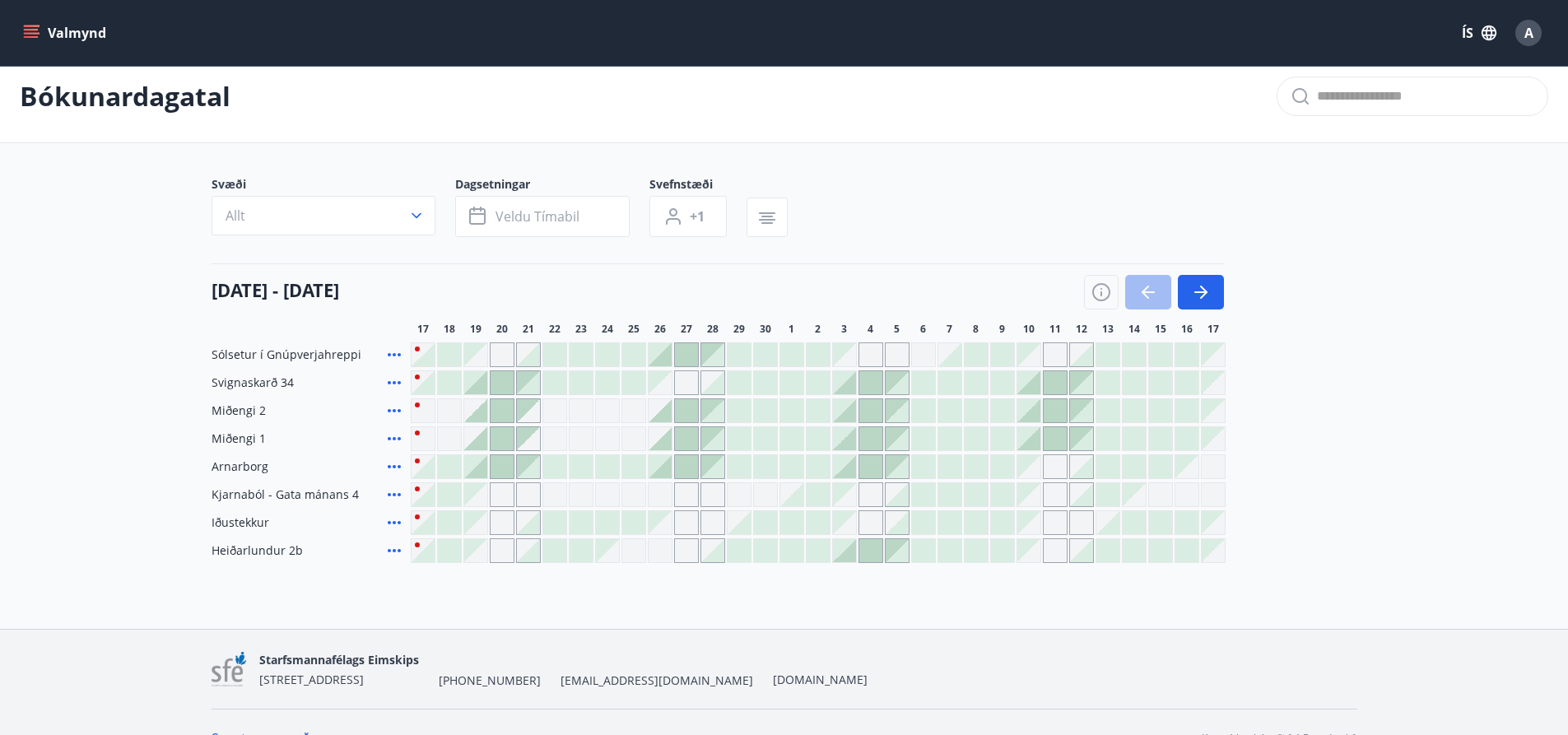
scroll to position [0, 0]
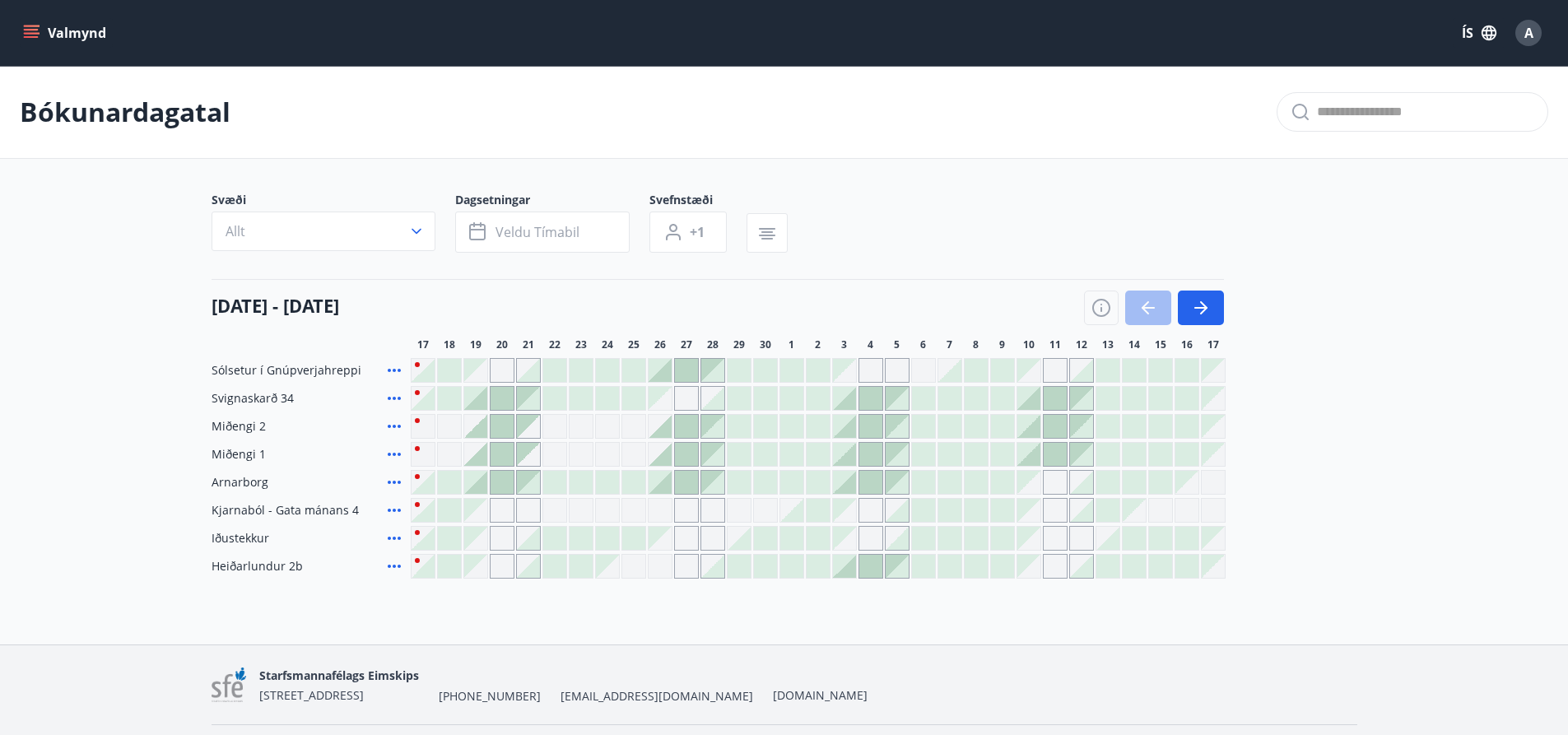
click at [90, 227] on main "Bókunardagatal Svæði Allt Dagsetningar Veldu tímabil Svefnstæði +1 17 september…" at bounding box center [784, 322] width 1568 height 512
click at [980, 187] on main "Bókunardagatal Svæði Allt Dagsetningar Veldu tímabil Svefnstæði +1 17 september…" at bounding box center [784, 322] width 1568 height 512
click at [76, 401] on main "Bókunardagatal Svæði Allt Dagsetningar Veldu tímabil Svefnstæði +1 17 september…" at bounding box center [784, 322] width 1568 height 512
